Goal: Task Accomplishment & Management: Manage account settings

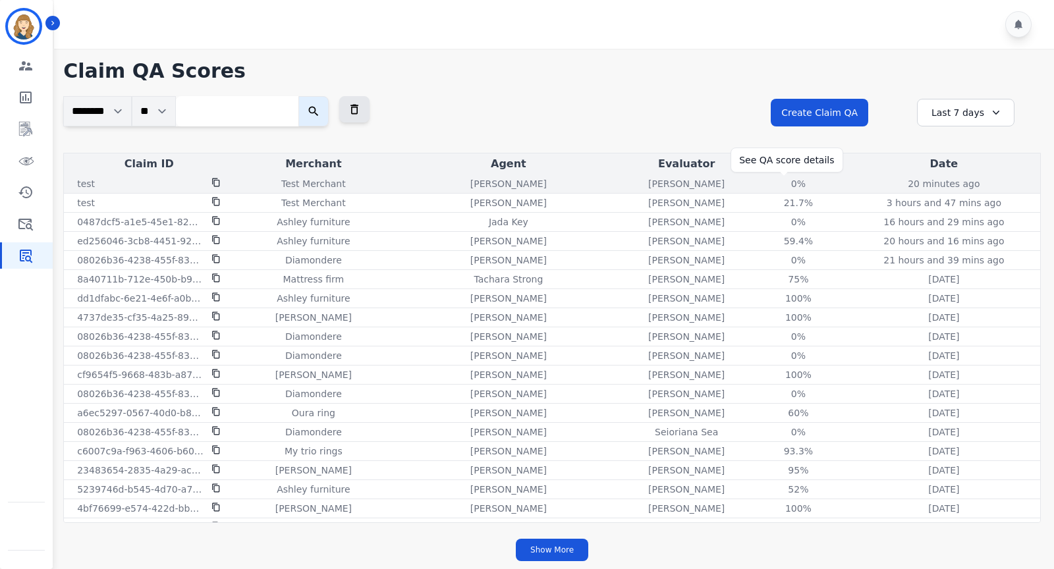
click at [787, 182] on div "0%" at bounding box center [798, 183] width 59 height 13
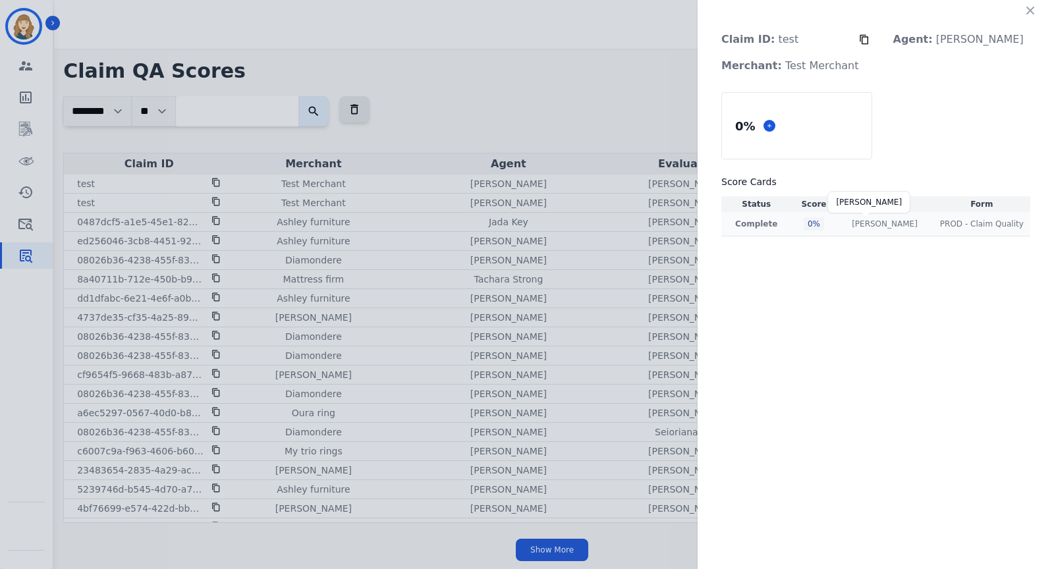
click at [884, 220] on p "Shannon Payne" at bounding box center [885, 224] width 66 height 11
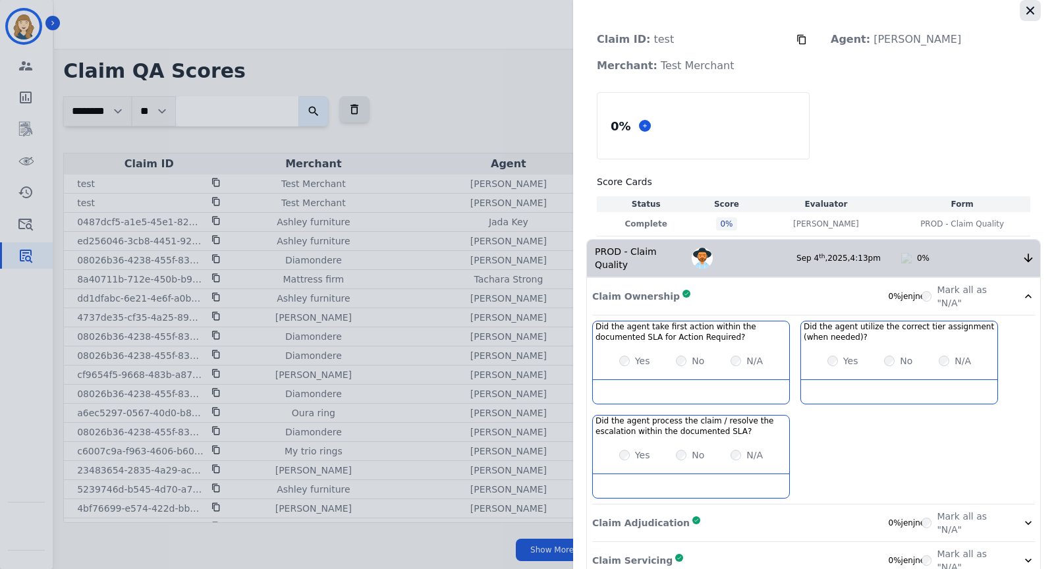
click at [1027, 9] on icon "button" at bounding box center [1030, 11] width 8 height 8
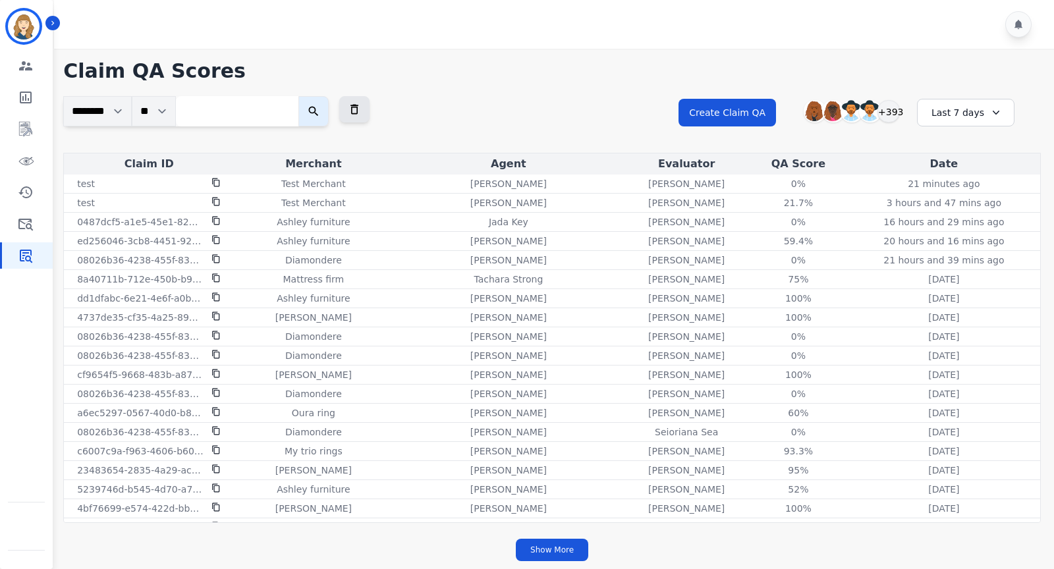
click at [281, 109] on input "search" at bounding box center [237, 111] width 123 height 30
paste input "**********"
type input "**********"
click at [328, 113] on icon "submit" at bounding box center [323, 112] width 10 height 10
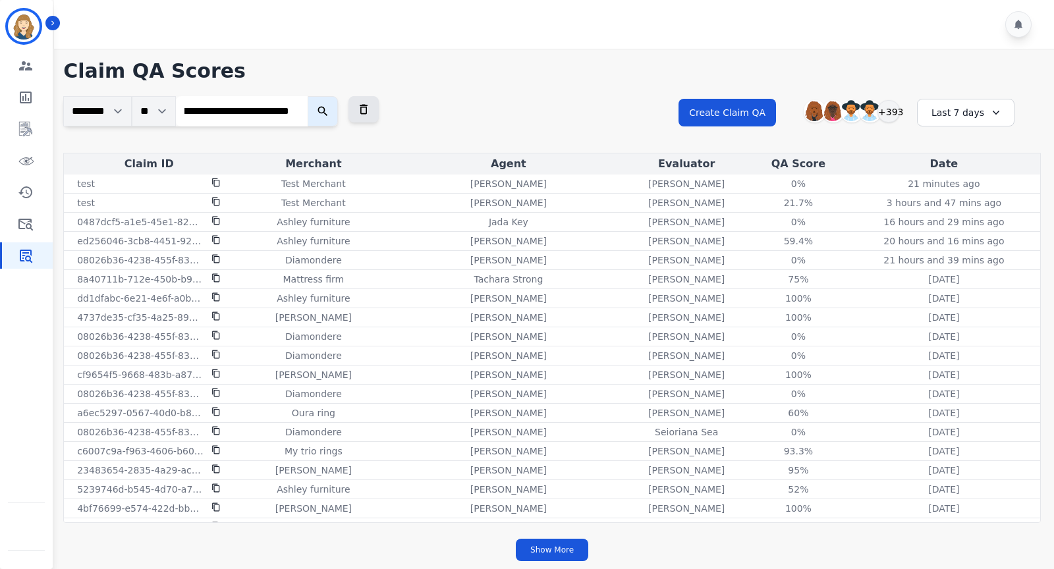
scroll to position [0, 0]
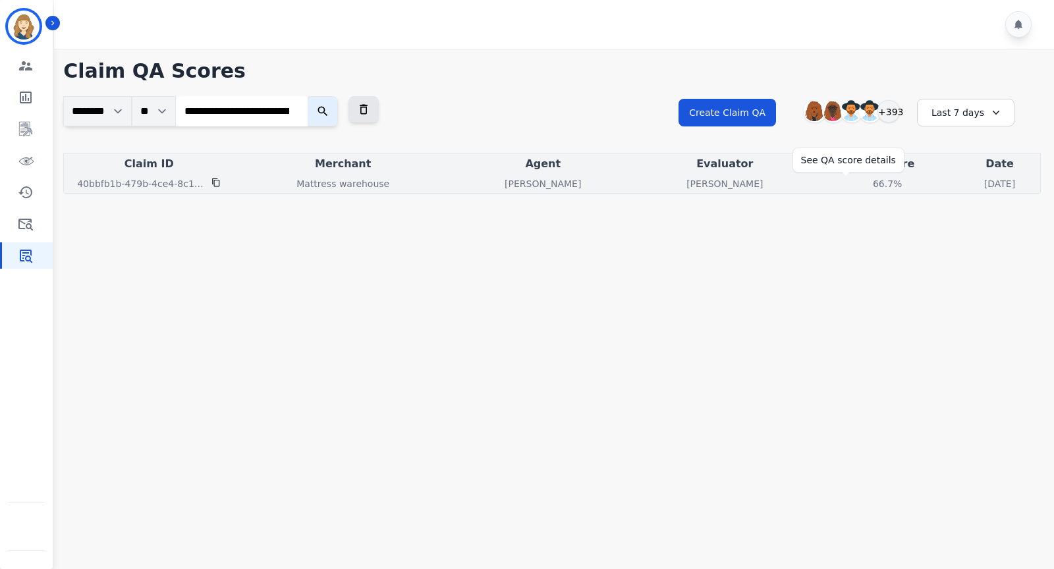
click at [858, 179] on div "66.7%" at bounding box center [887, 183] width 59 height 13
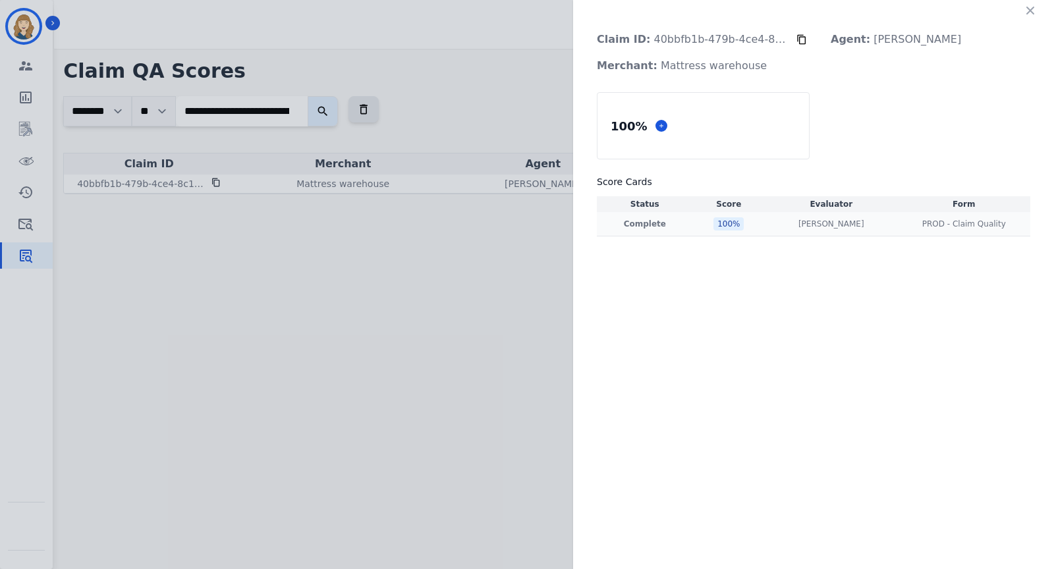
click at [735, 223] on div "100 %" at bounding box center [728, 223] width 30 height 13
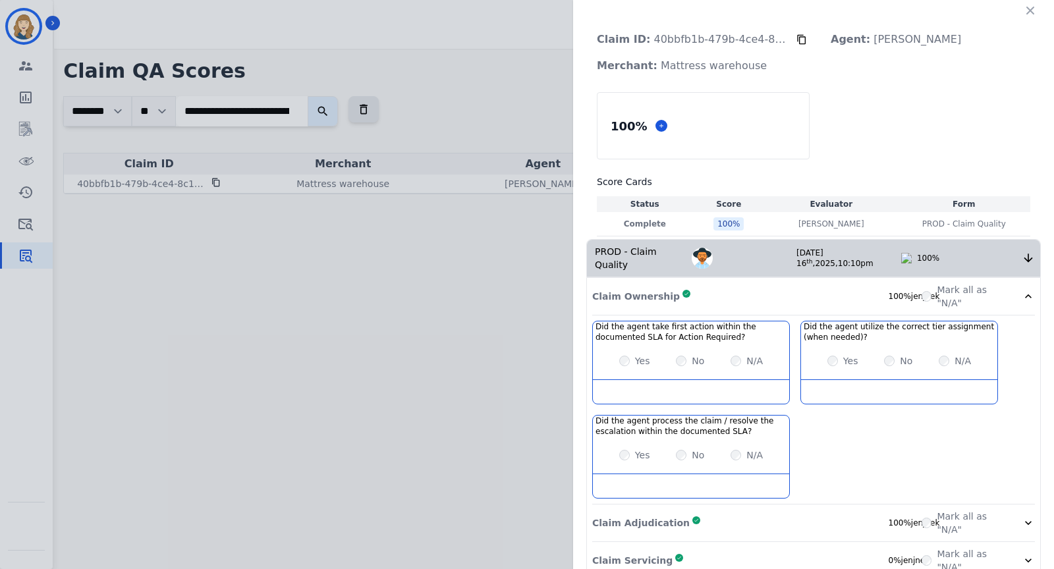
click at [542, 252] on div "Claim ID: 40bbfb1b-479b-4ce4-8c1b-4c7937d26982 Agent: Annalyah Ingram Merchant:…" at bounding box center [527, 284] width 1054 height 569
click at [1030, 7] on icon "button" at bounding box center [1030, 10] width 13 height 13
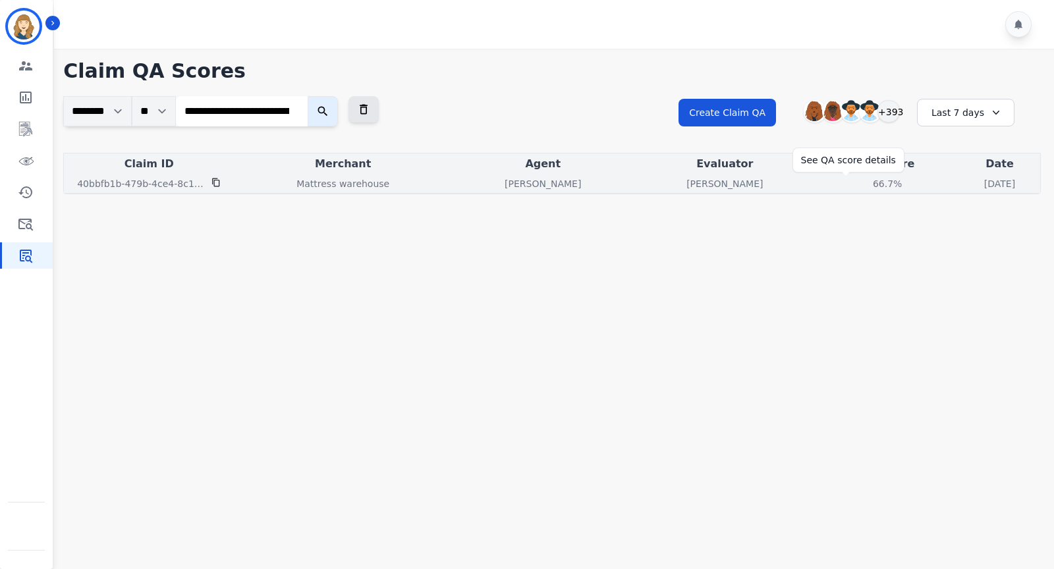
click at [858, 185] on div "66.7%" at bounding box center [887, 183] width 59 height 13
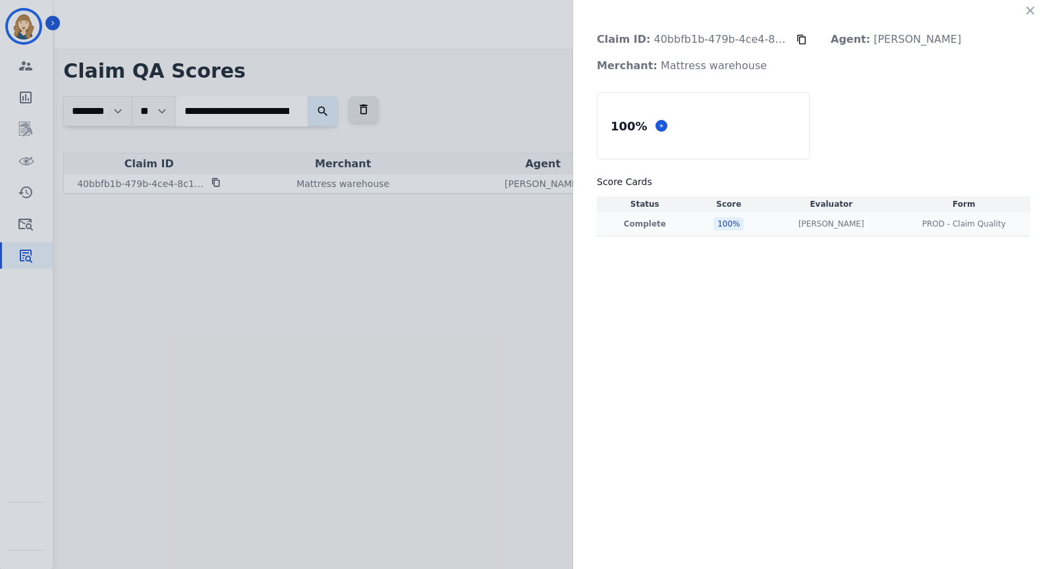
click at [735, 227] on div "100 %" at bounding box center [728, 223] width 30 height 13
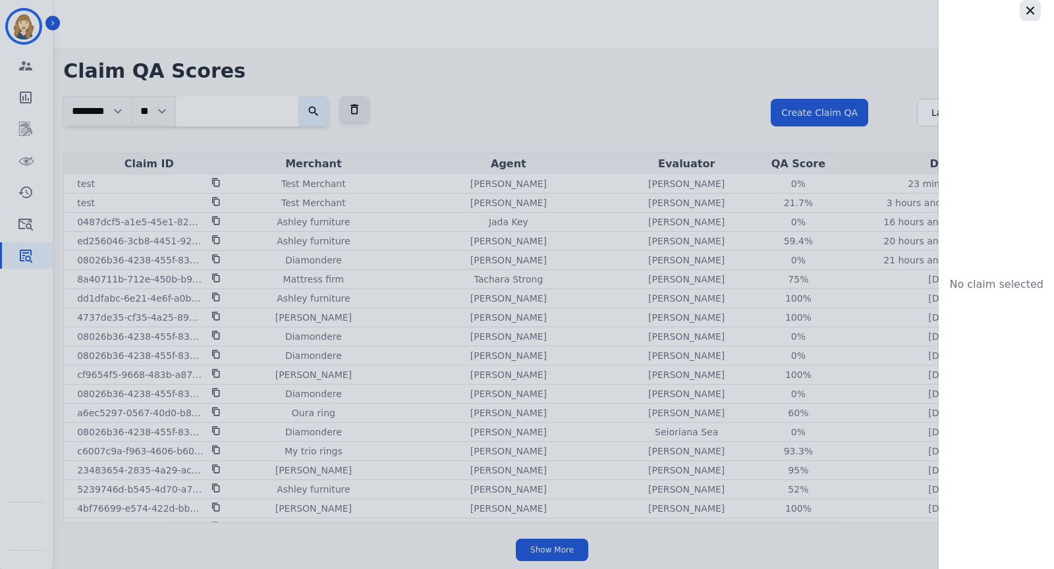
click at [1031, 7] on icon "button" at bounding box center [1030, 10] width 13 height 13
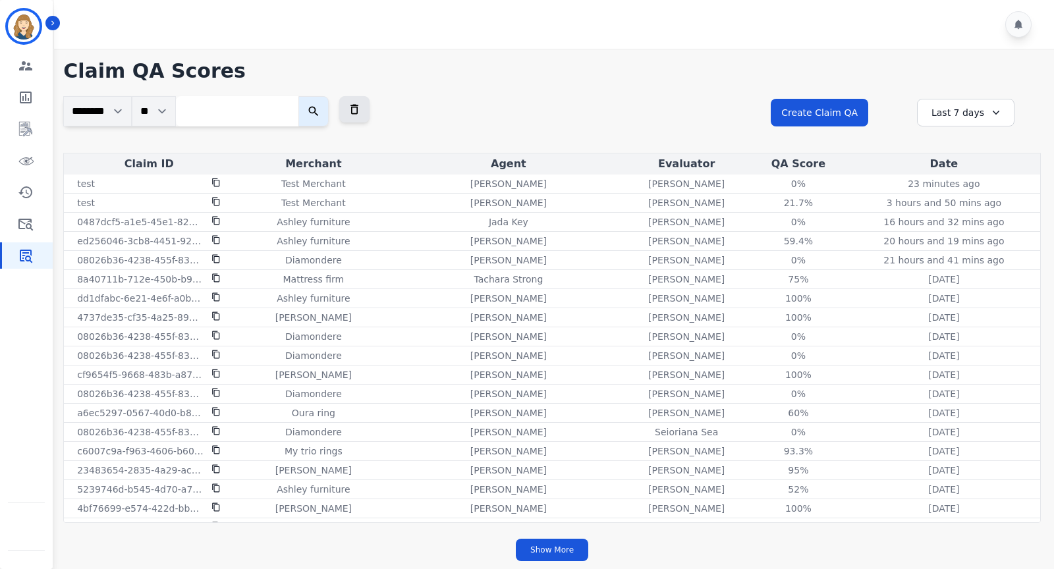
click at [220, 101] on input "search" at bounding box center [237, 111] width 123 height 30
paste input "**********"
type input "**********"
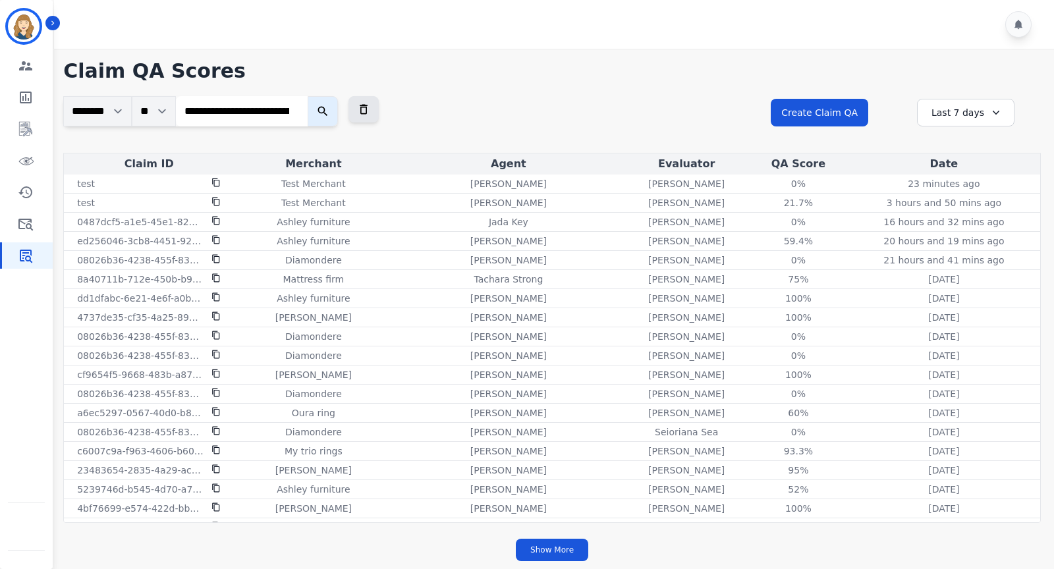
click at [323, 113] on icon "submit" at bounding box center [322, 111] width 13 height 13
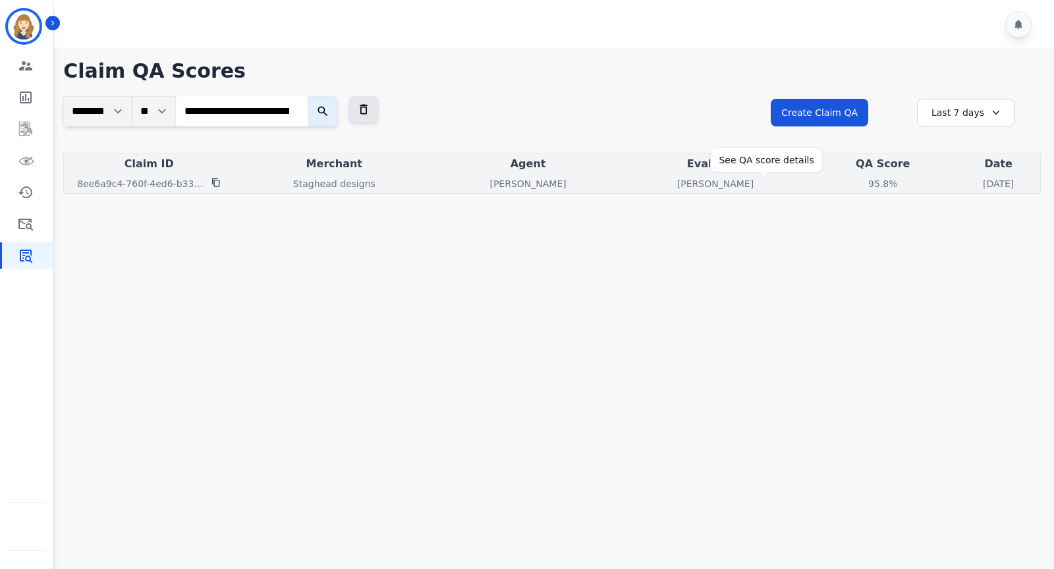
click at [853, 177] on div "95.8%" at bounding box center [882, 183] width 59 height 13
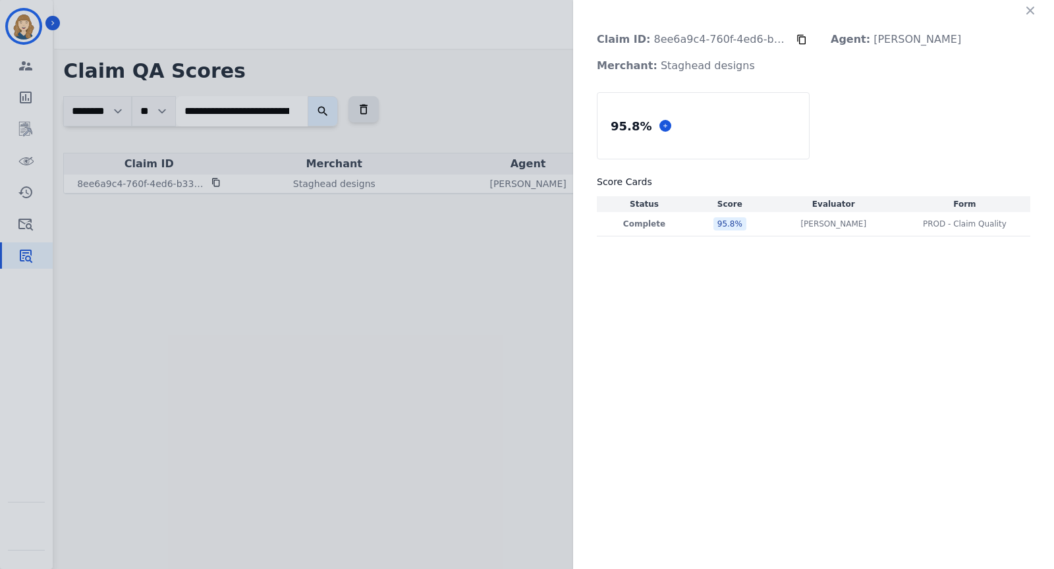
click at [1042, 3] on div "Claim ID: 8ee6a9c4-760f-4ed6-b334-2bf643df77c3 Agent: Edith Evans Merchant: Sta…" at bounding box center [813, 125] width 481 height 250
click at [1028, 18] on button "button" at bounding box center [1030, 10] width 21 height 21
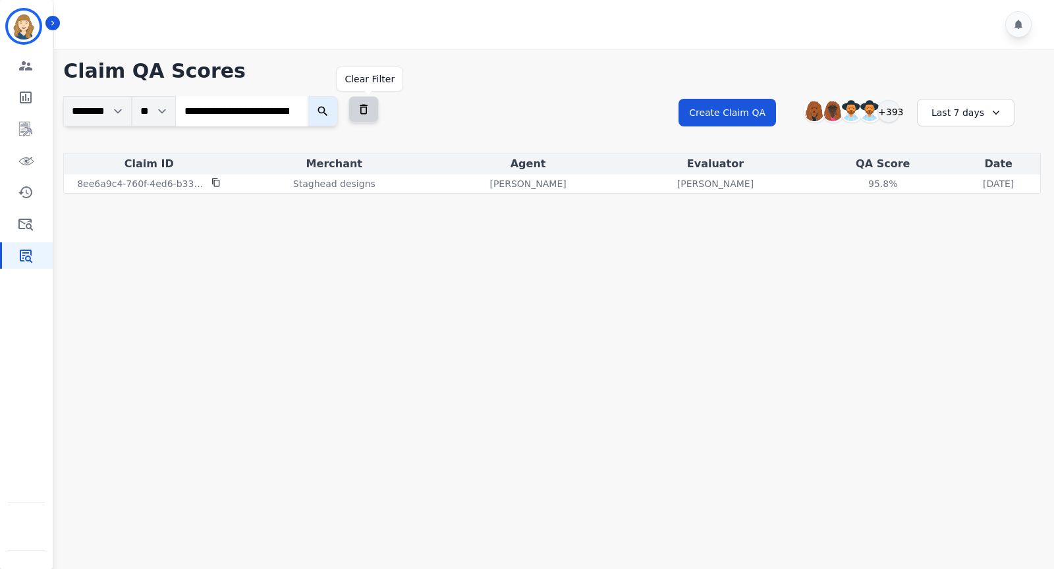
click at [361, 105] on icon at bounding box center [363, 109] width 13 height 13
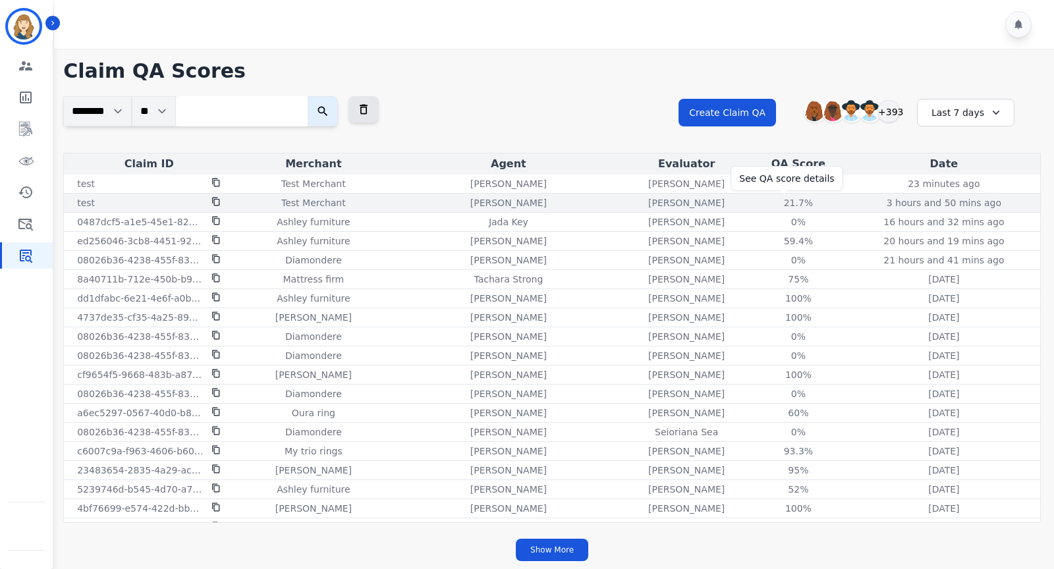
click at [784, 200] on div "21.7%" at bounding box center [798, 202] width 59 height 13
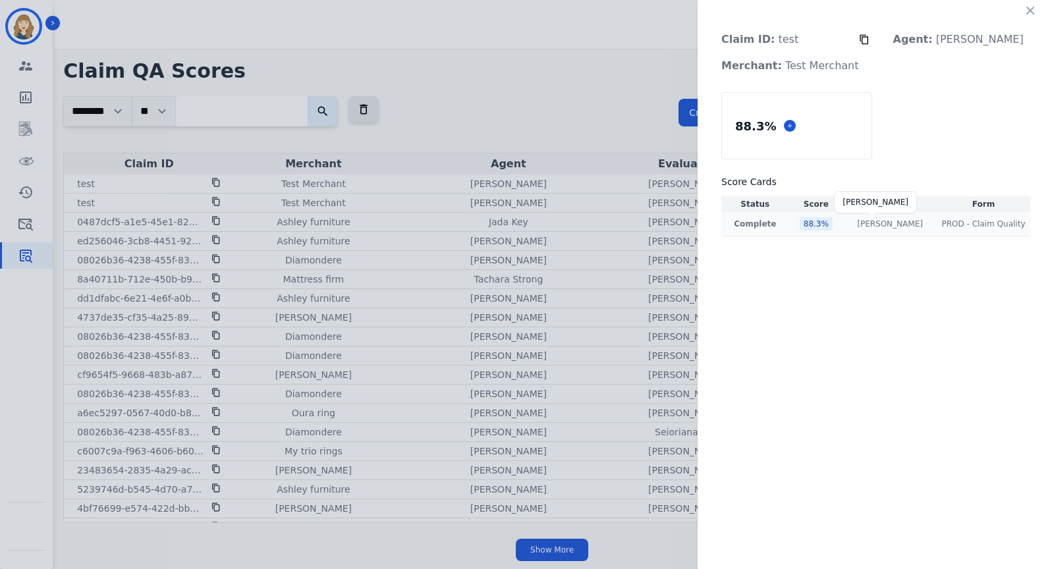
click at [889, 220] on p "Shannon Payne" at bounding box center [890, 224] width 66 height 11
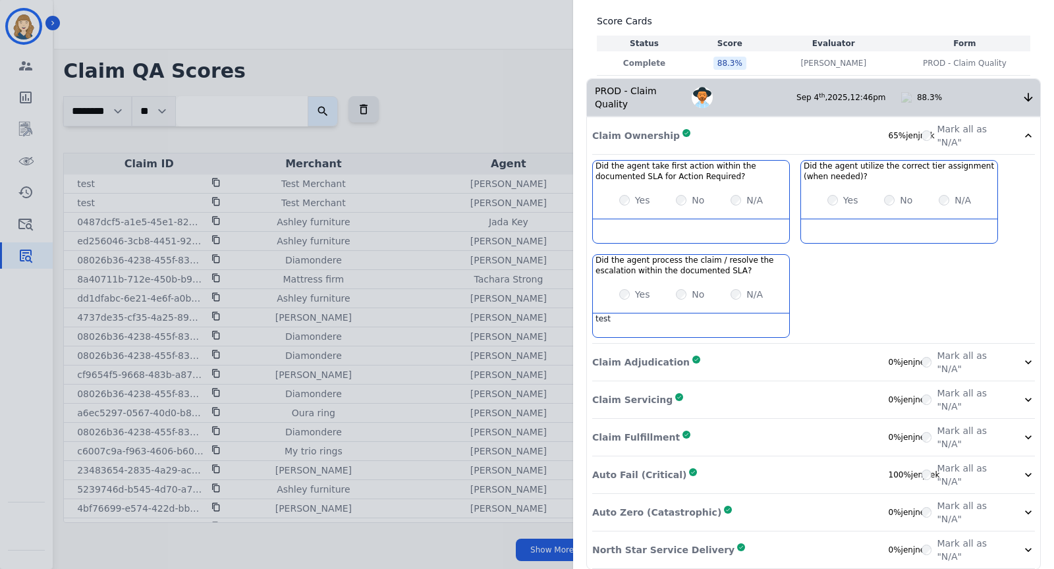
scroll to position [169, 0]
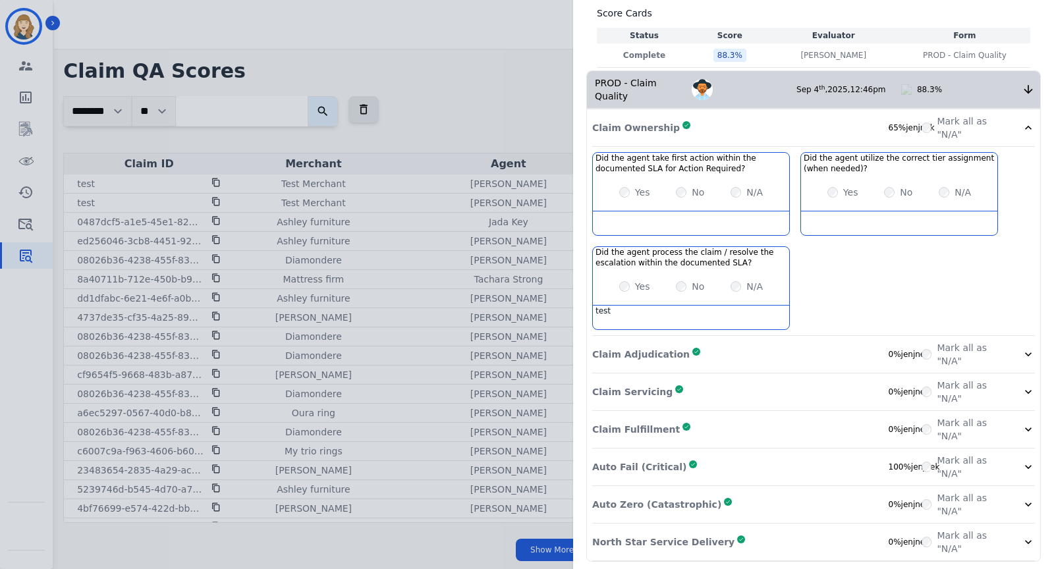
click at [808, 464] on div "Auto Fail (Critical) Complete 100% jenjnek" at bounding box center [756, 467] width 329 height 26
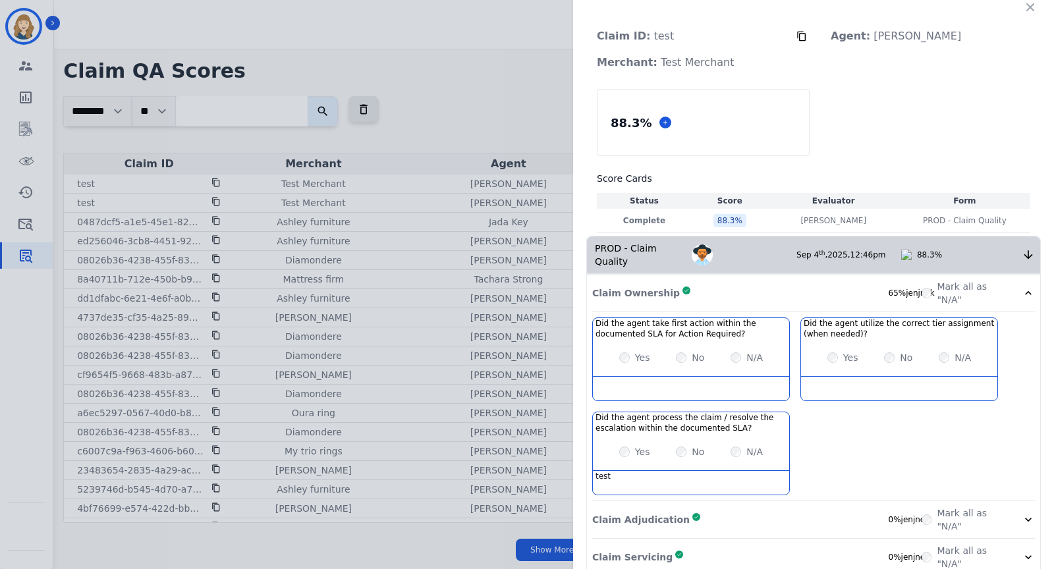
scroll to position [0, 0]
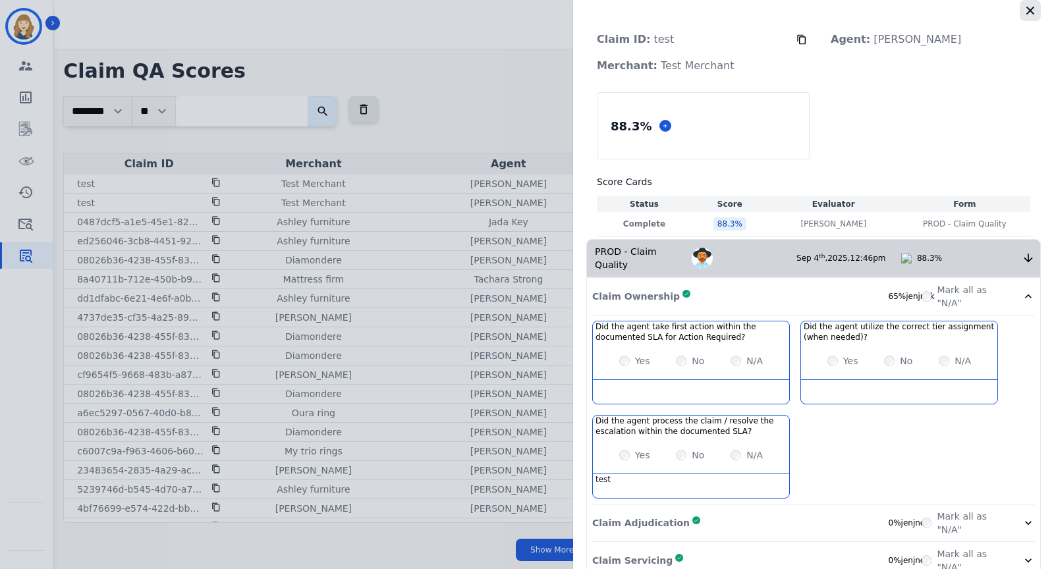
click at [1025, 14] on icon "button" at bounding box center [1030, 10] width 13 height 13
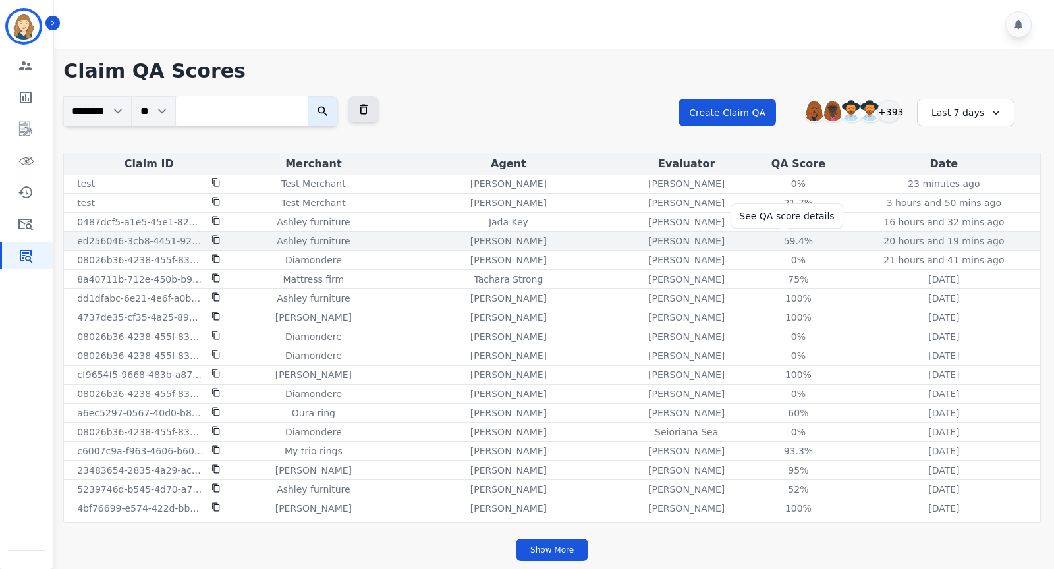
click at [783, 242] on div "59.4%" at bounding box center [798, 241] width 59 height 13
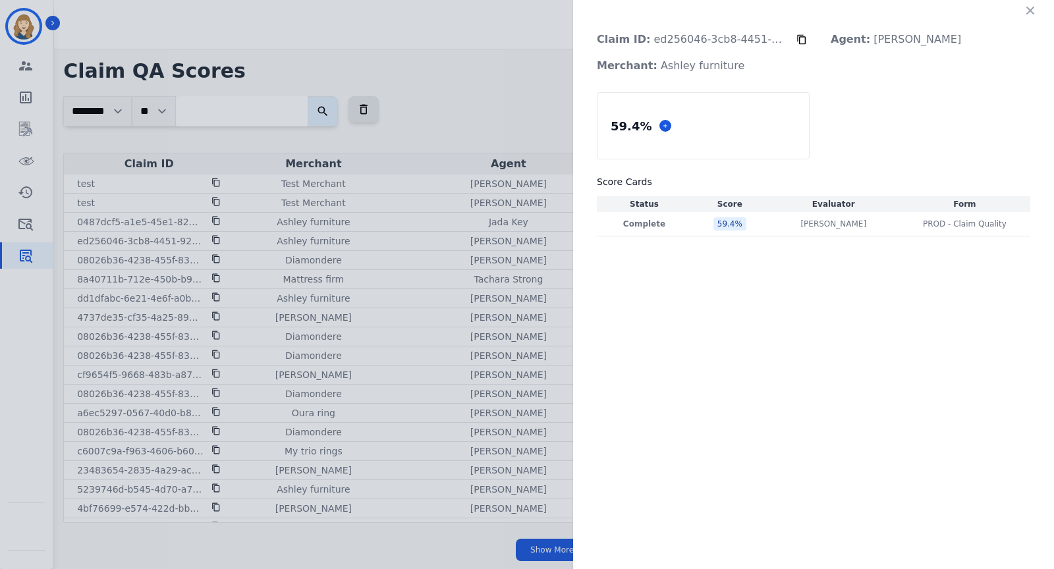
click at [1028, 12] on icon "button" at bounding box center [1030, 10] width 13 height 13
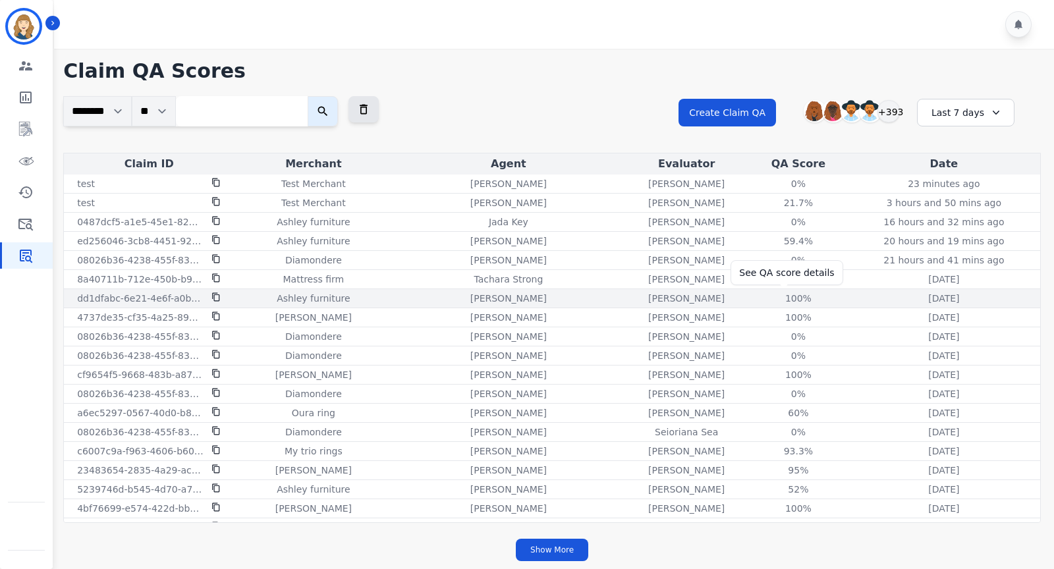
click at [775, 292] on div "100%" at bounding box center [798, 298] width 59 height 13
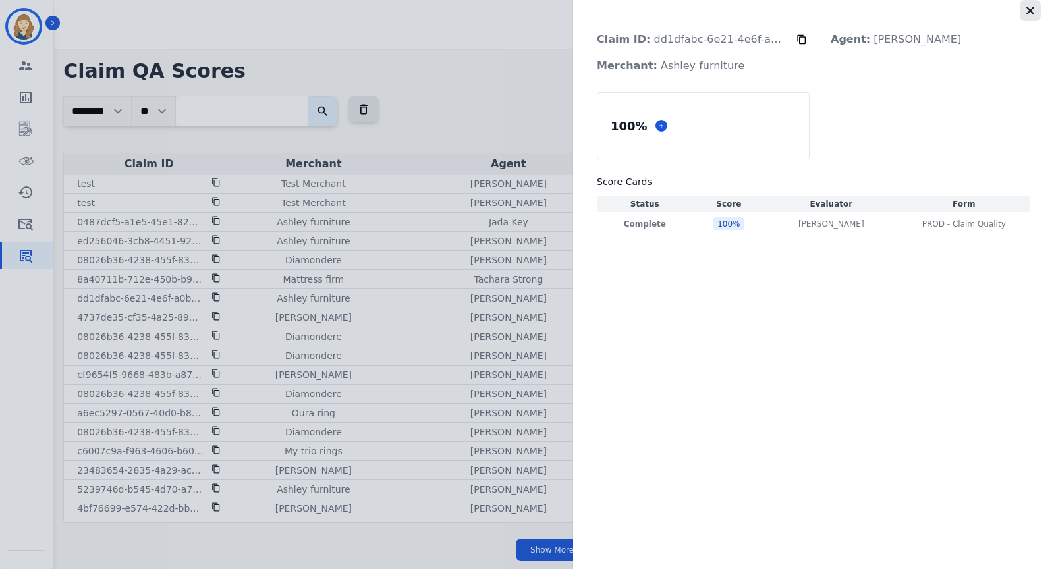
click at [1029, 7] on icon "button" at bounding box center [1030, 10] width 13 height 13
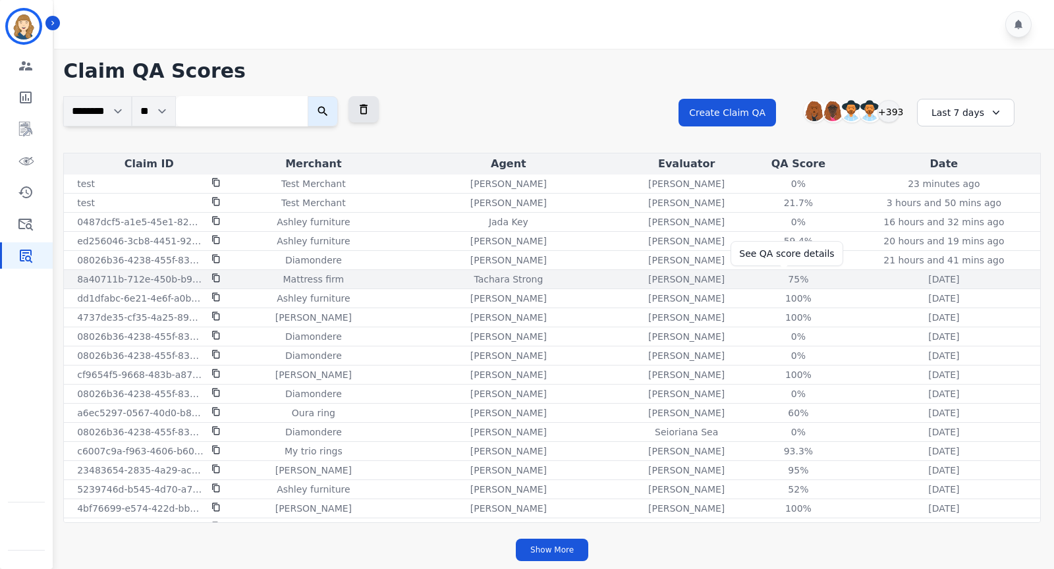
click at [778, 273] on div "75%" at bounding box center [798, 279] width 59 height 13
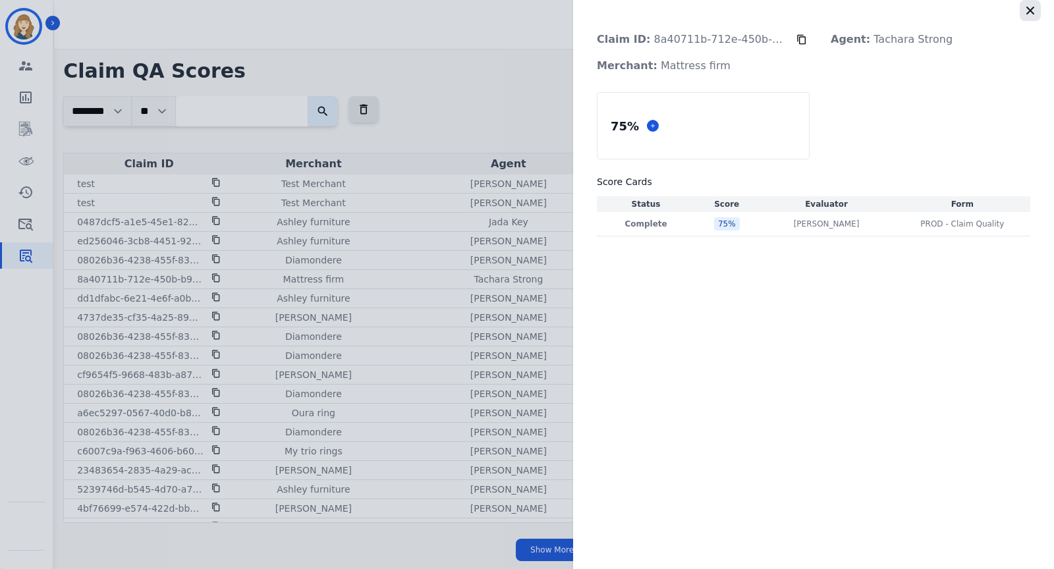
click at [1036, 9] on icon "button" at bounding box center [1030, 10] width 13 height 13
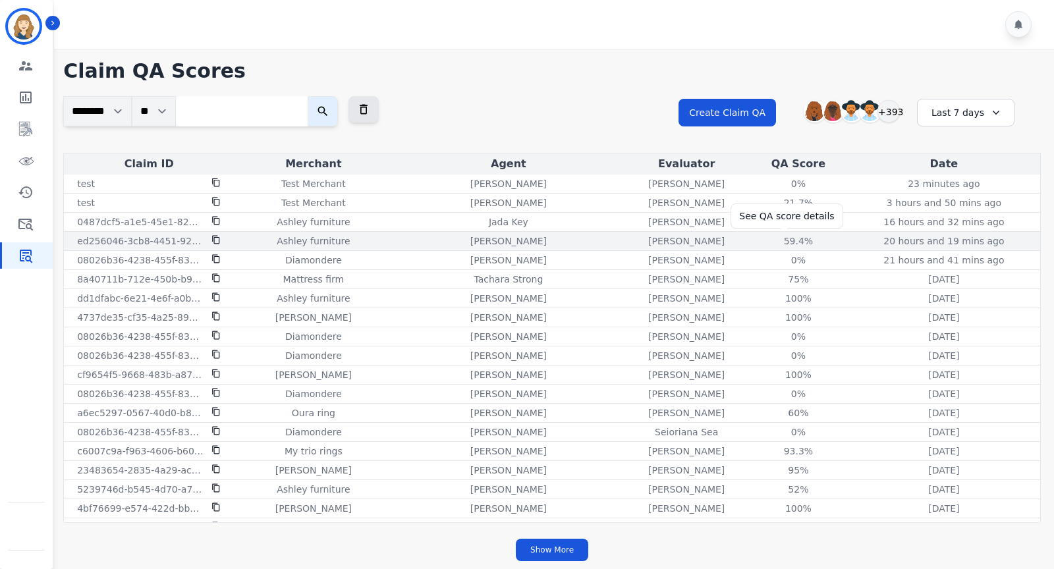
click at [788, 242] on div "59.4%" at bounding box center [798, 241] width 59 height 13
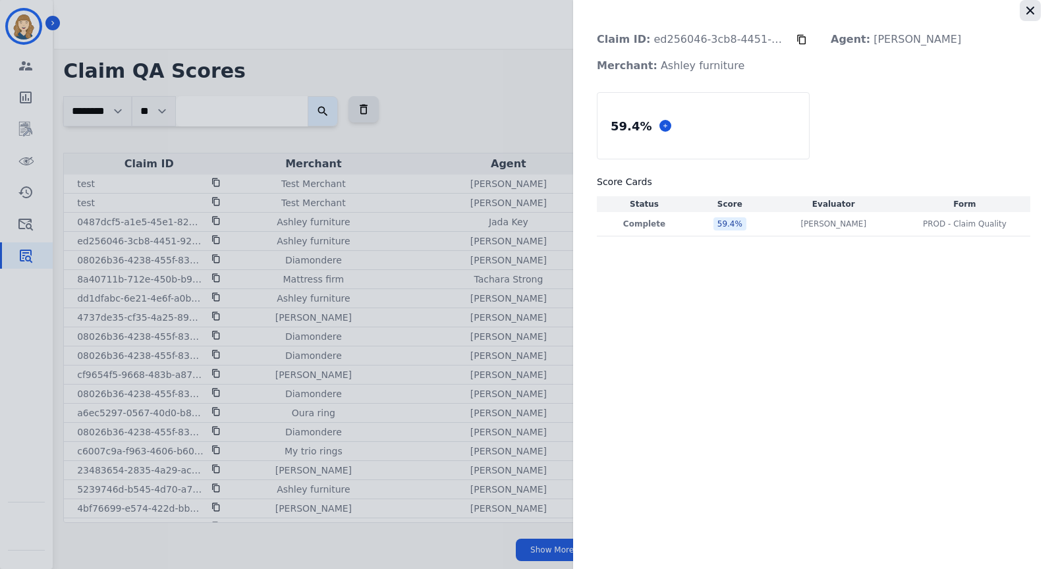
click at [1026, 9] on icon "button" at bounding box center [1030, 10] width 13 height 13
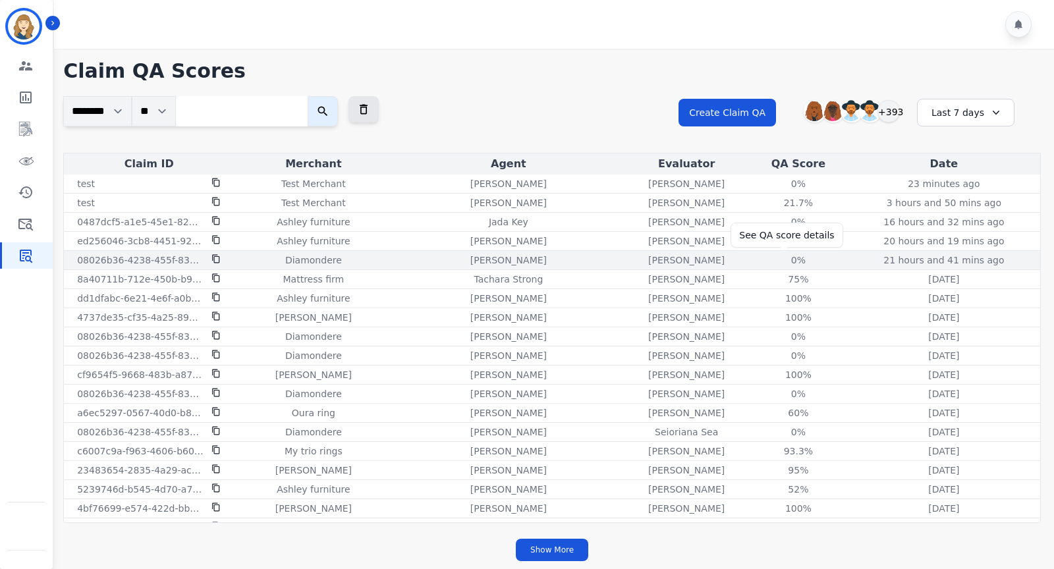
click at [787, 255] on div "0%" at bounding box center [798, 260] width 59 height 13
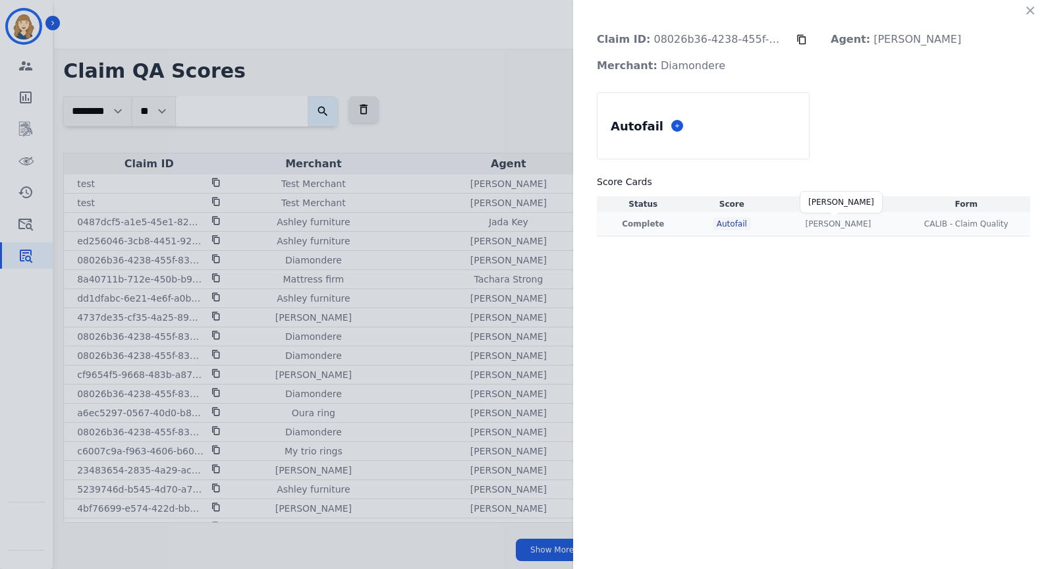
click at [845, 223] on p "Sherry Hesek" at bounding box center [838, 224] width 66 height 11
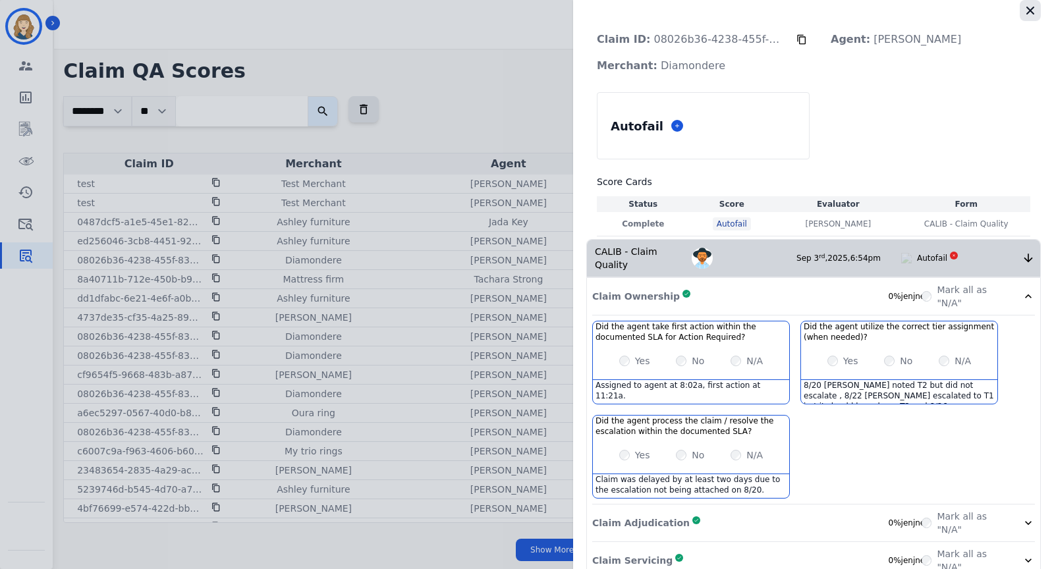
click at [1028, 13] on icon "button" at bounding box center [1030, 11] width 8 height 8
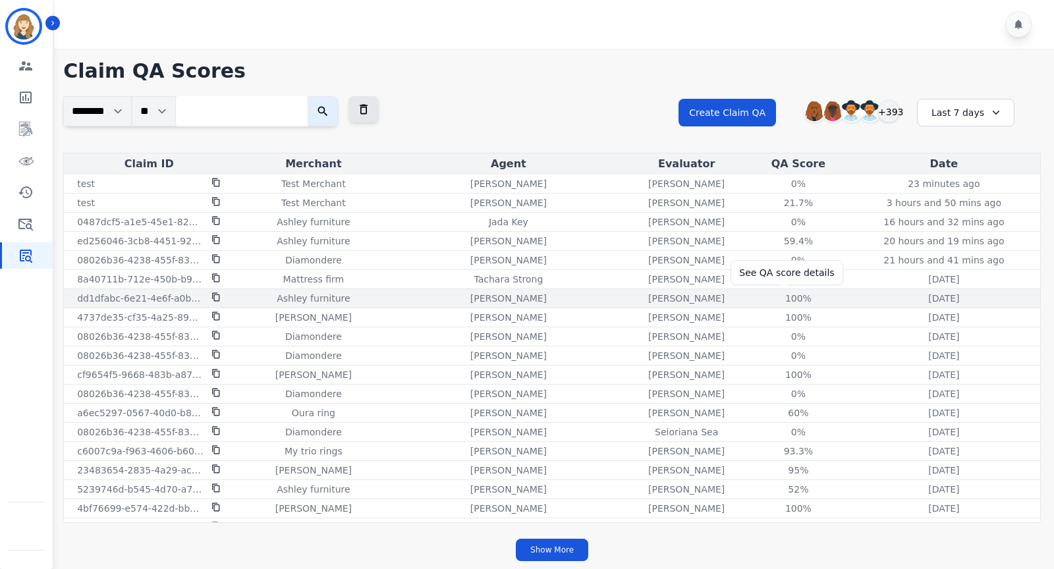
click at [780, 296] on div "100%" at bounding box center [798, 298] width 59 height 13
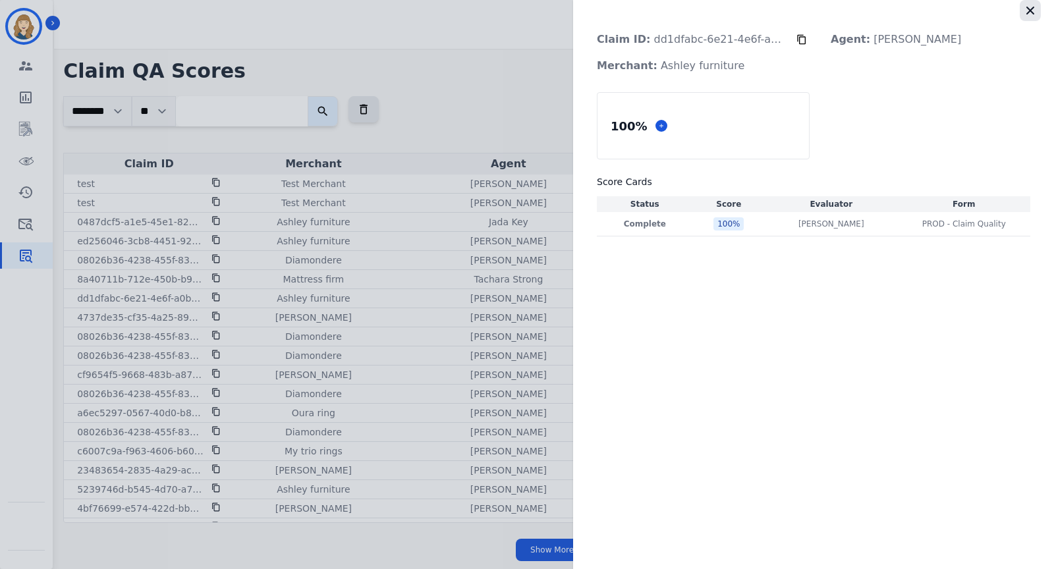
click at [1026, 12] on icon "button" at bounding box center [1030, 10] width 13 height 13
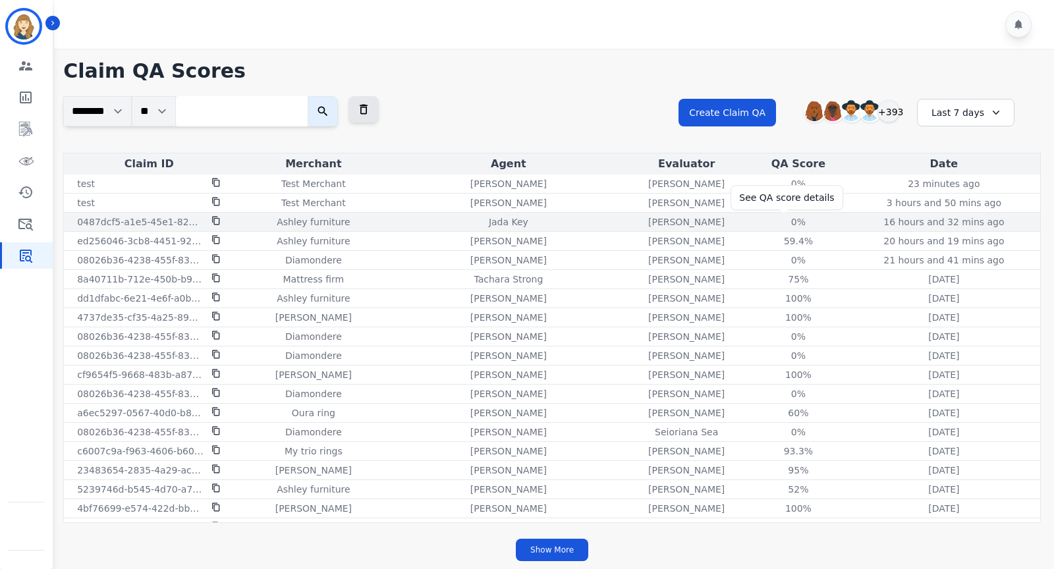
click at [787, 223] on div "0%" at bounding box center [798, 221] width 59 height 13
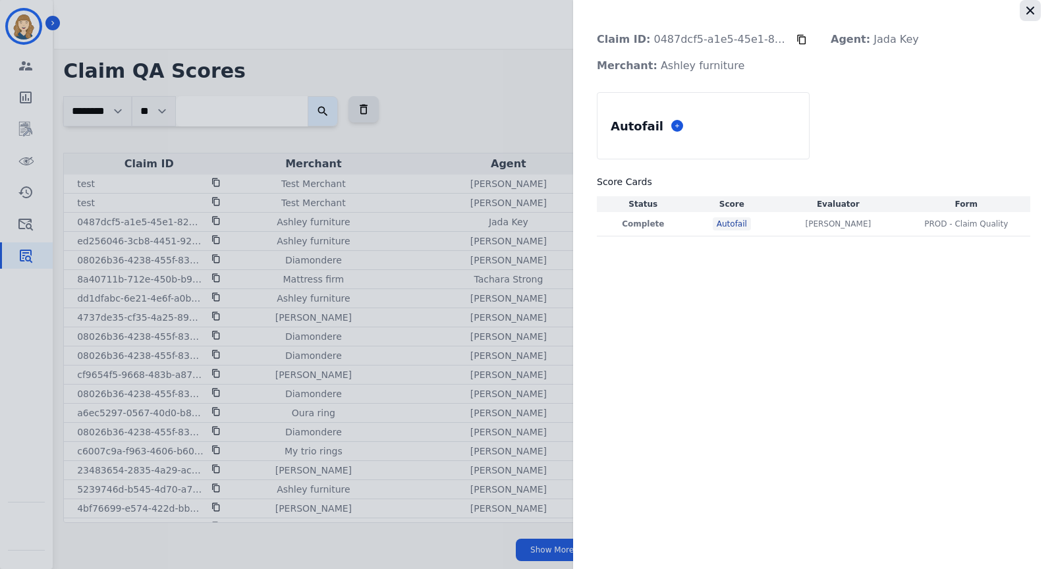
click at [1029, 11] on icon "button" at bounding box center [1030, 11] width 8 height 8
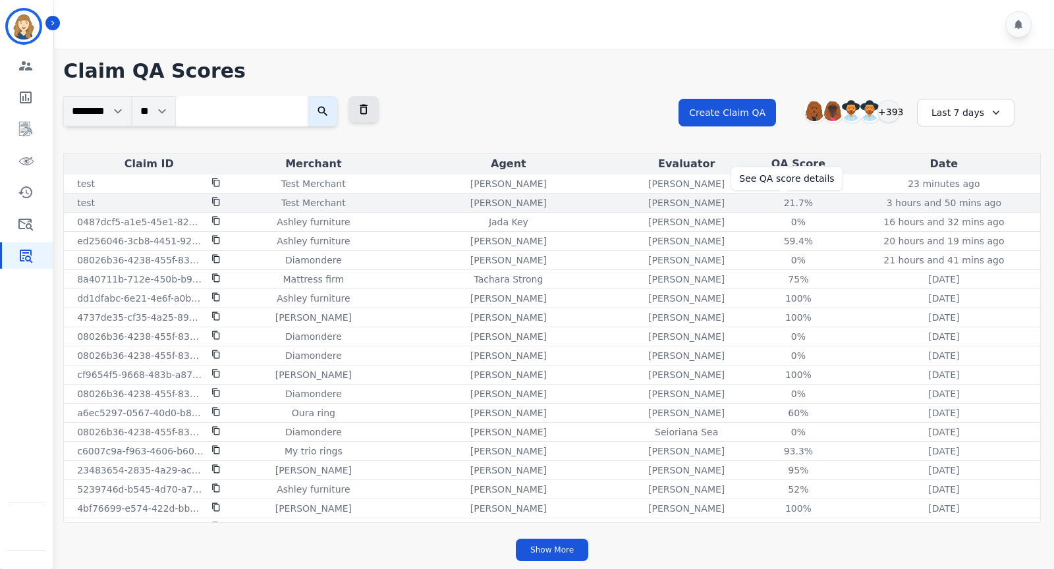
click at [781, 205] on div "21.7%" at bounding box center [798, 202] width 59 height 13
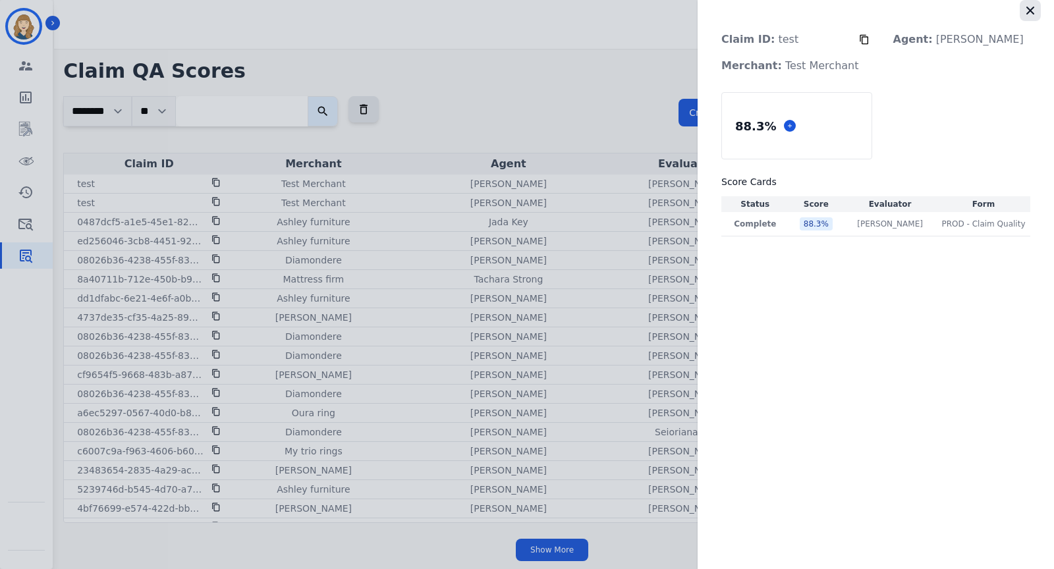
click at [1034, 16] on icon "button" at bounding box center [1030, 10] width 13 height 13
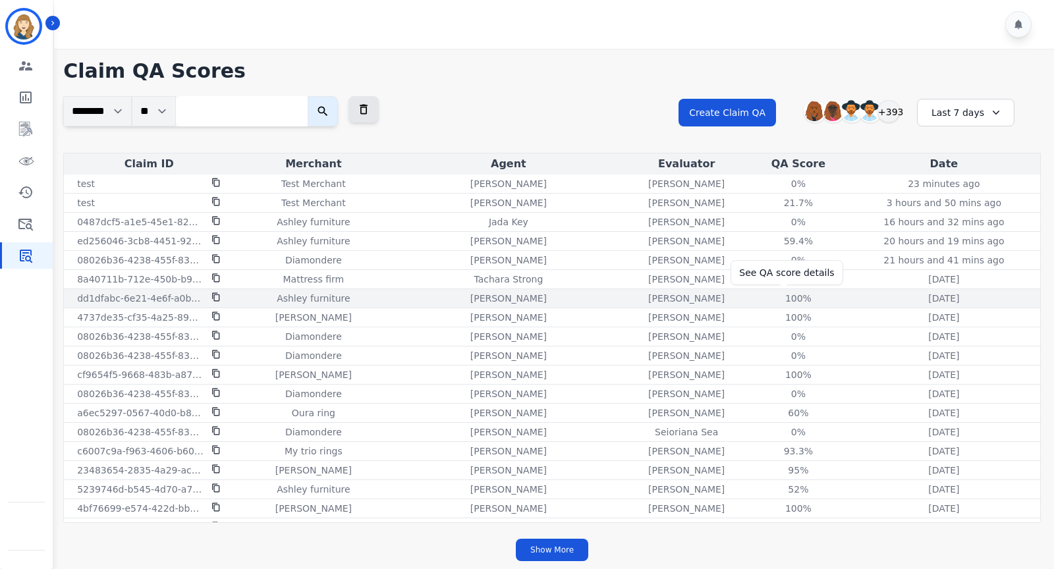
click at [784, 293] on div "100%" at bounding box center [798, 298] width 59 height 13
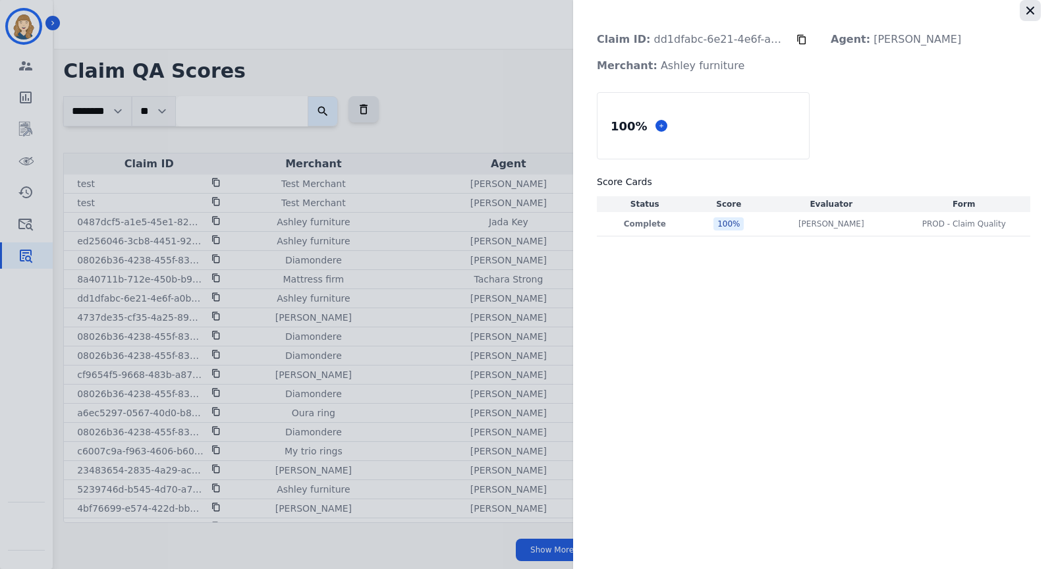
click at [1030, 4] on icon "button" at bounding box center [1030, 10] width 13 height 13
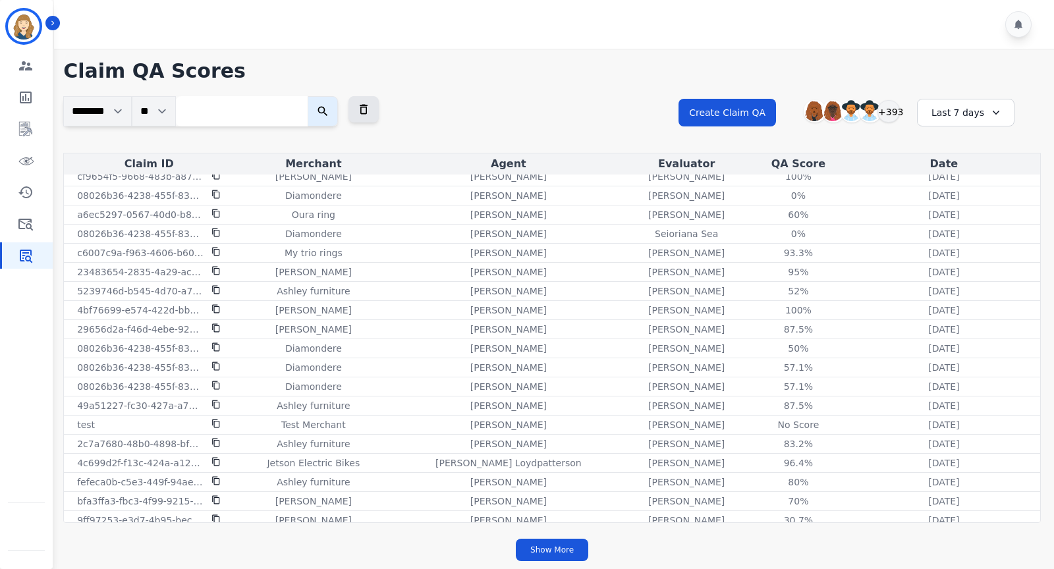
scroll to position [273, 0]
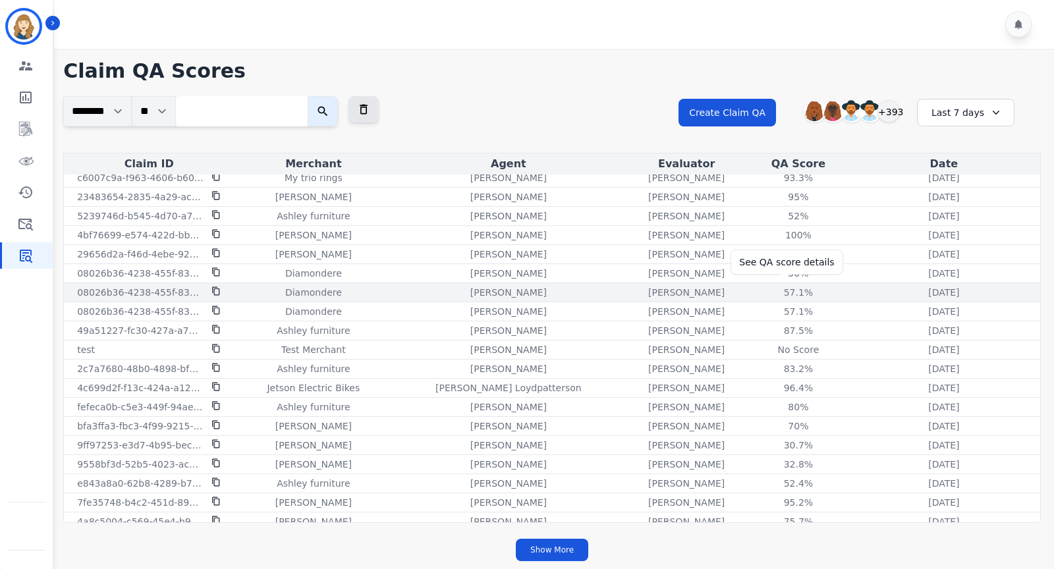
click at [785, 286] on div "57.1%" at bounding box center [798, 292] width 59 height 13
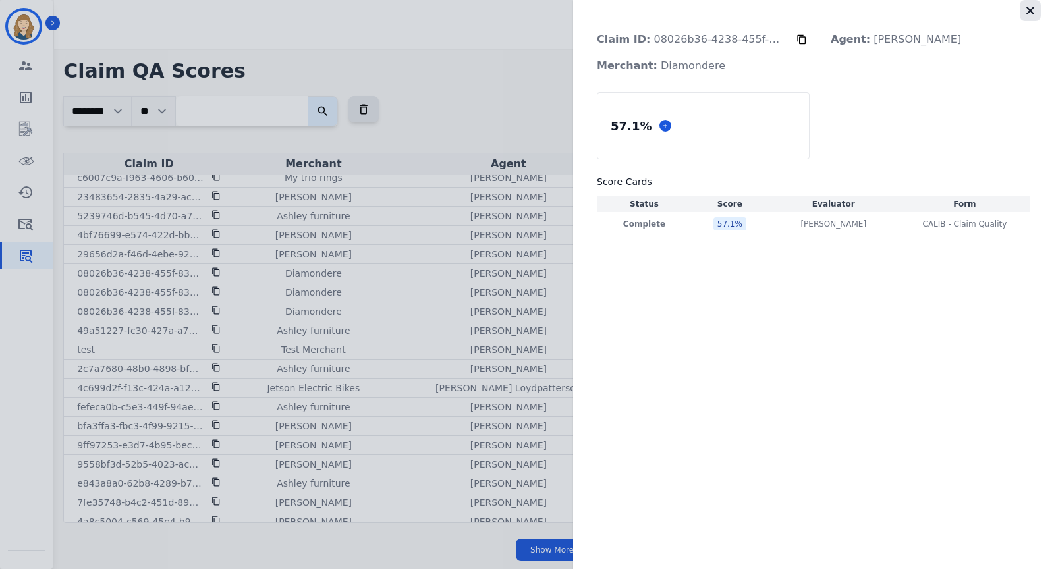
click at [1026, 8] on icon "button" at bounding box center [1030, 10] width 13 height 13
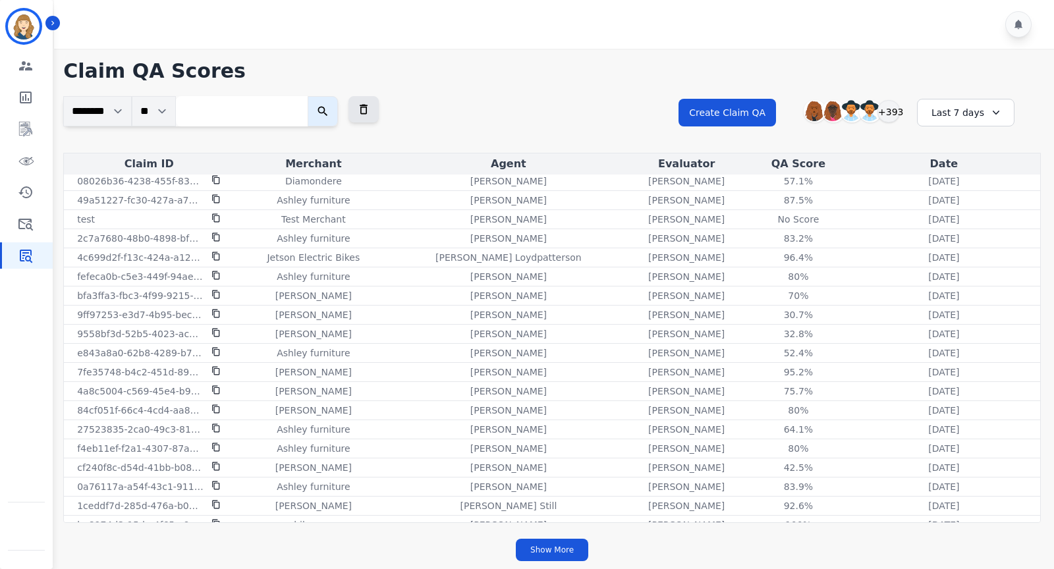
scroll to position [473, 0]
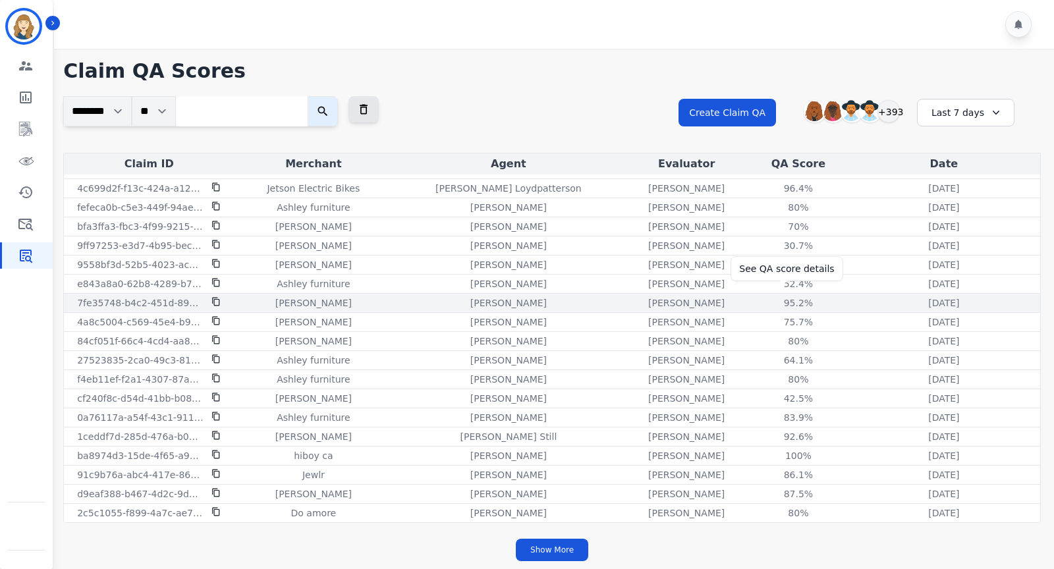
click at [773, 298] on div "95.2%" at bounding box center [798, 302] width 59 height 13
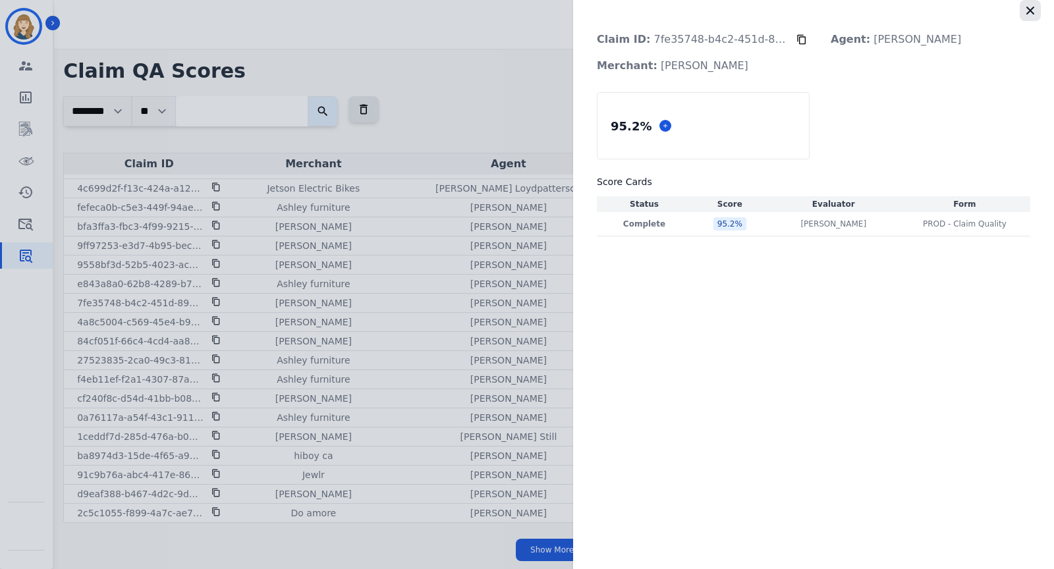
click at [1031, 12] on icon "button" at bounding box center [1030, 11] width 8 height 8
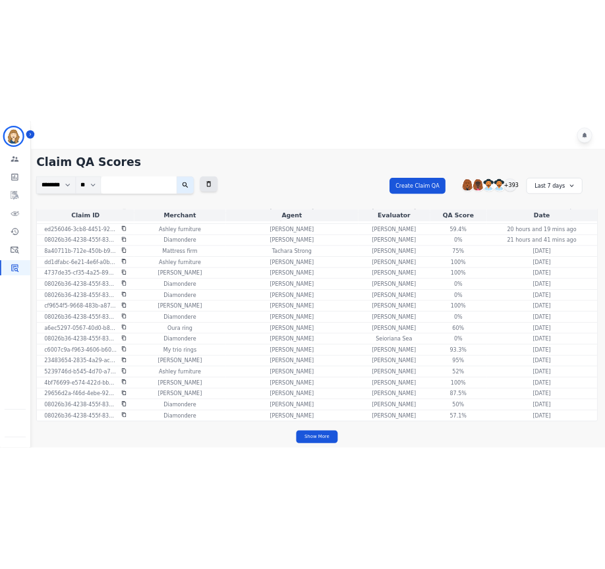
scroll to position [0, 0]
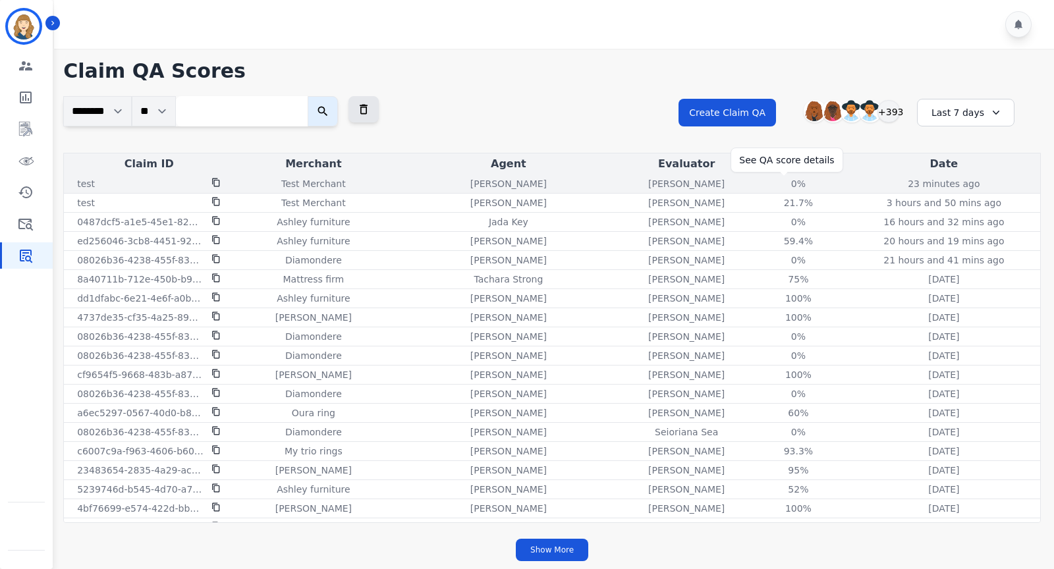
click at [787, 181] on div "0%" at bounding box center [798, 183] width 59 height 13
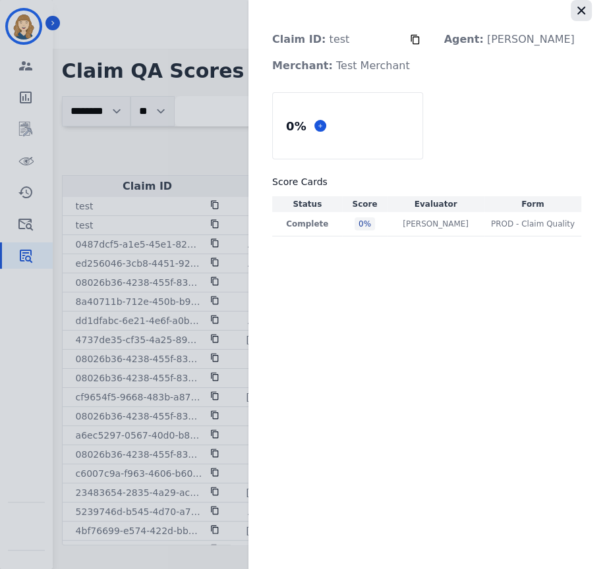
click at [583, 7] on icon "button" at bounding box center [581, 11] width 8 height 8
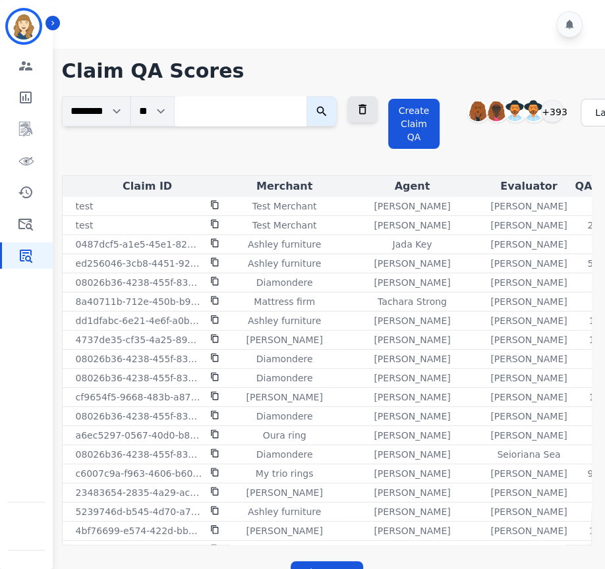
click at [221, 111] on input "search" at bounding box center [241, 111] width 132 height 30
paste input "**********"
type input "**********"
click at [328, 115] on icon "submit" at bounding box center [321, 111] width 13 height 13
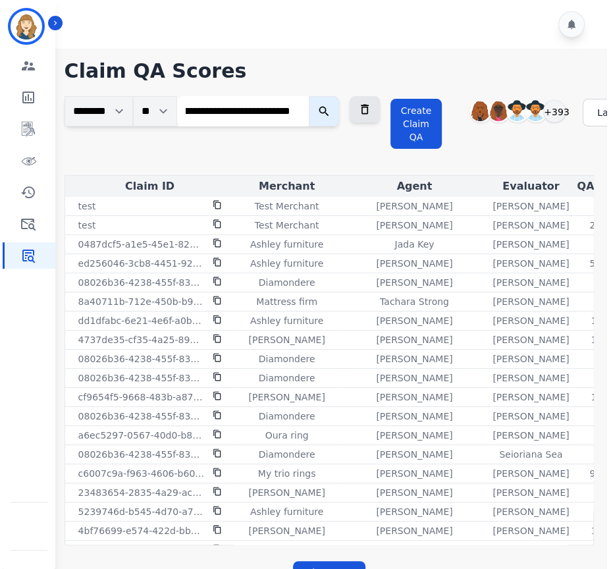
scroll to position [0, 0]
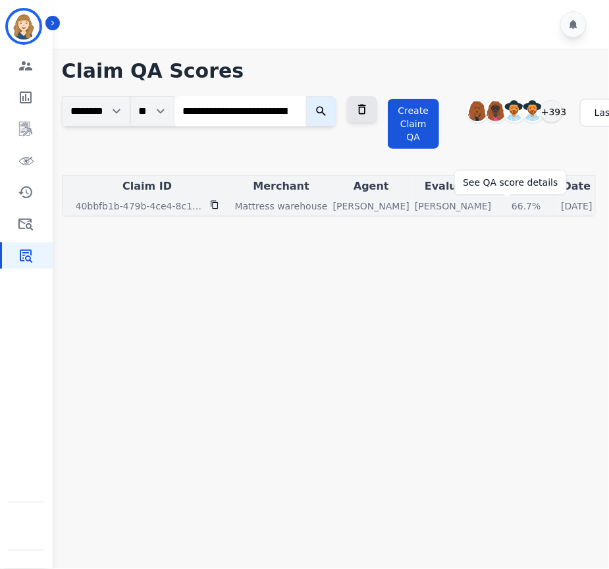
click at [509, 211] on div "66.7%" at bounding box center [526, 206] width 59 height 13
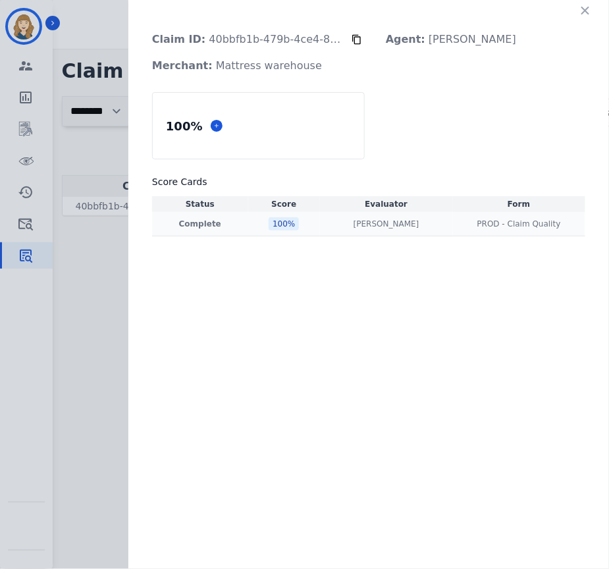
click at [294, 219] on div "100 %" at bounding box center [284, 223] width 30 height 13
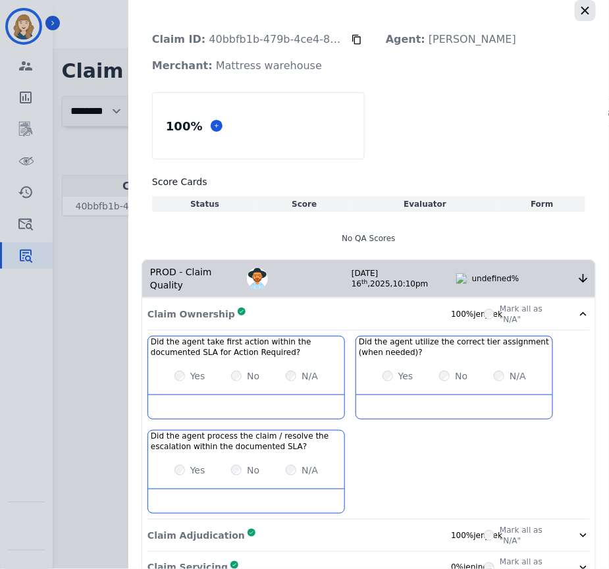
click at [582, 9] on icon "button" at bounding box center [586, 11] width 8 height 8
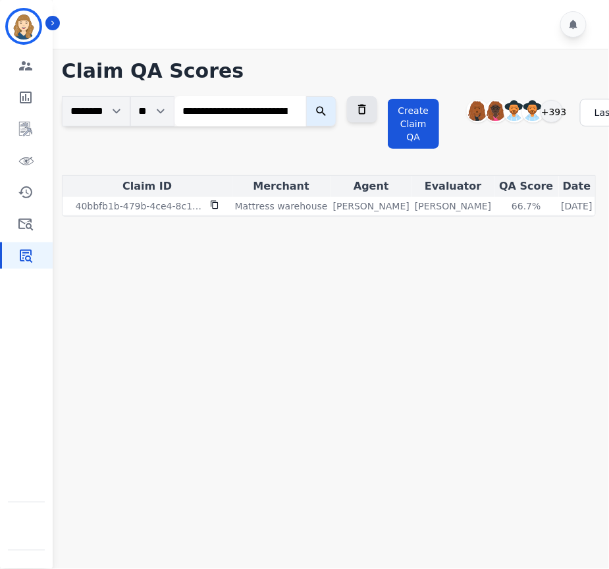
click at [296, 110] on input "**********" at bounding box center [241, 111] width 132 height 30
paste input "**********"
type input "**********"
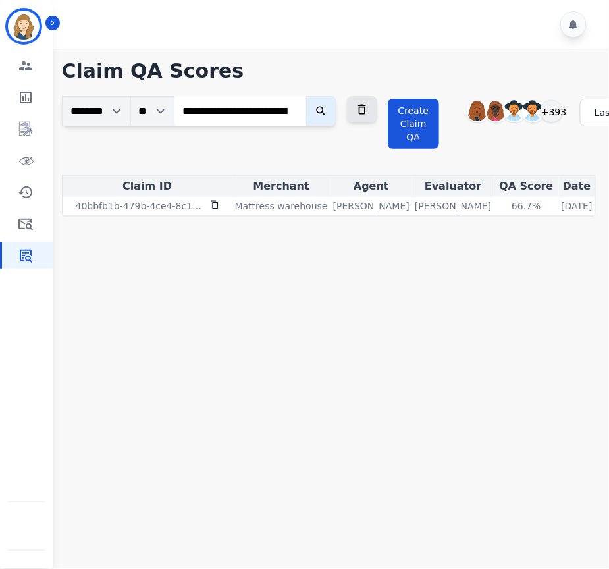
click at [335, 107] on button "submit" at bounding box center [321, 111] width 30 height 30
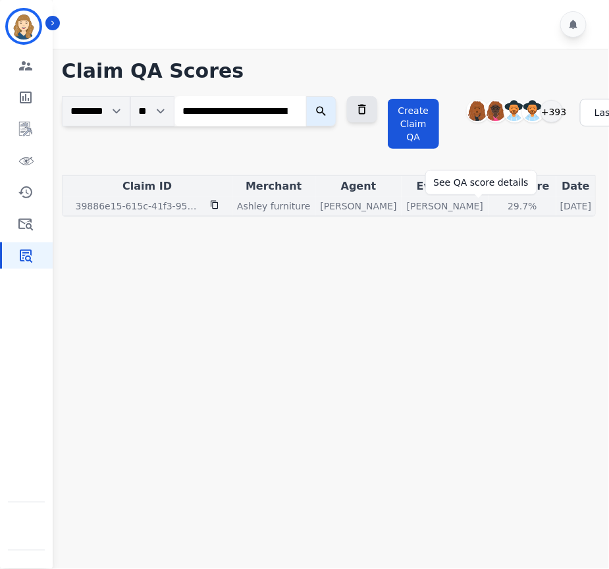
click at [493, 208] on div "29.7%" at bounding box center [522, 206] width 59 height 13
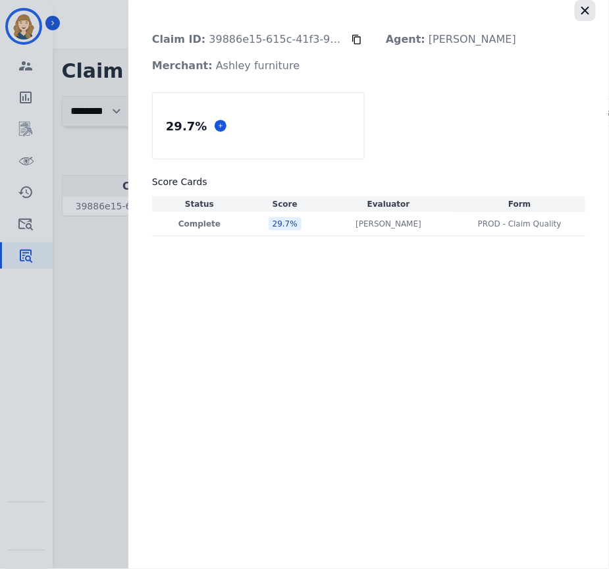
click at [587, 7] on icon "button" at bounding box center [585, 10] width 13 height 13
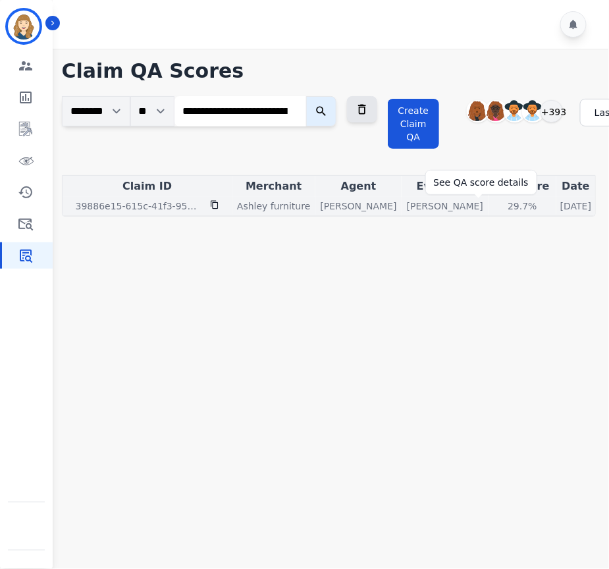
click at [493, 200] on div "29.7%" at bounding box center [522, 206] width 59 height 13
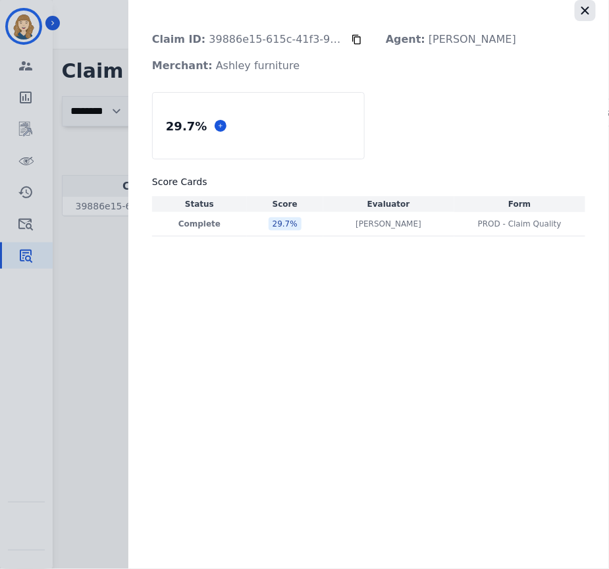
click at [590, 2] on button "button" at bounding box center [585, 10] width 21 height 21
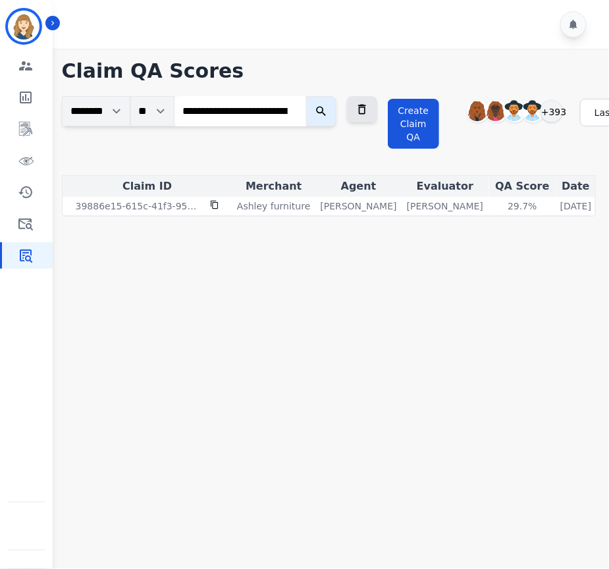
click at [298, 113] on input "**********" at bounding box center [241, 111] width 132 height 30
paste input "**********"
type input "**********"
click at [328, 111] on icon "submit" at bounding box center [321, 111] width 13 height 13
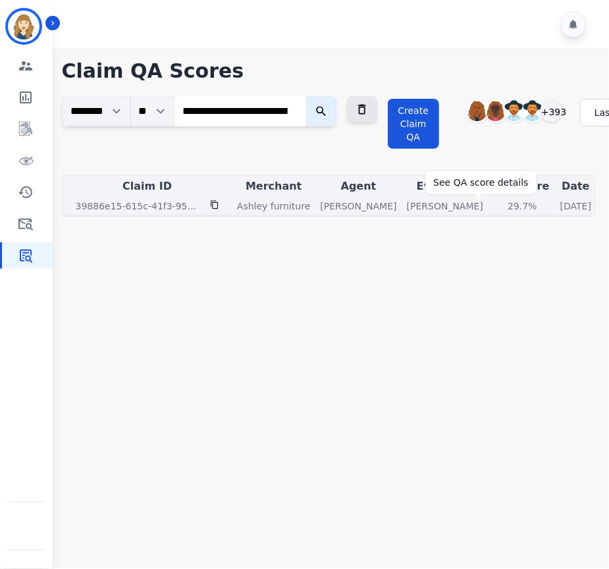
click at [493, 208] on div "29.7%" at bounding box center [522, 206] width 59 height 13
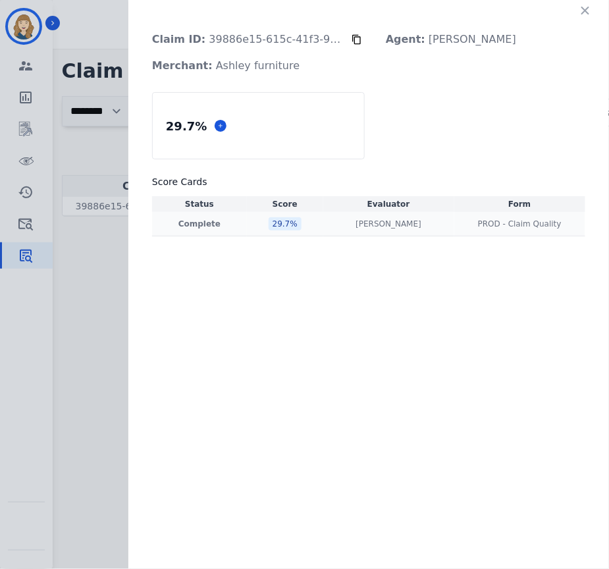
click at [279, 225] on div "29.7 %" at bounding box center [285, 223] width 33 height 13
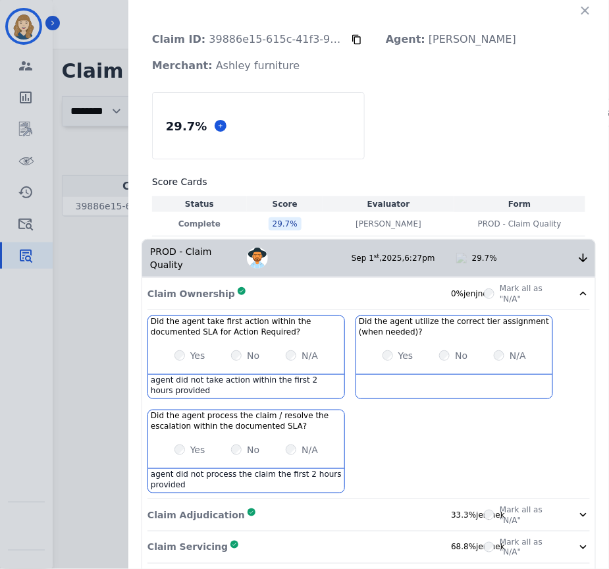
click at [562, 290] on div "Mark all as "N/A"" at bounding box center [537, 293] width 106 height 21
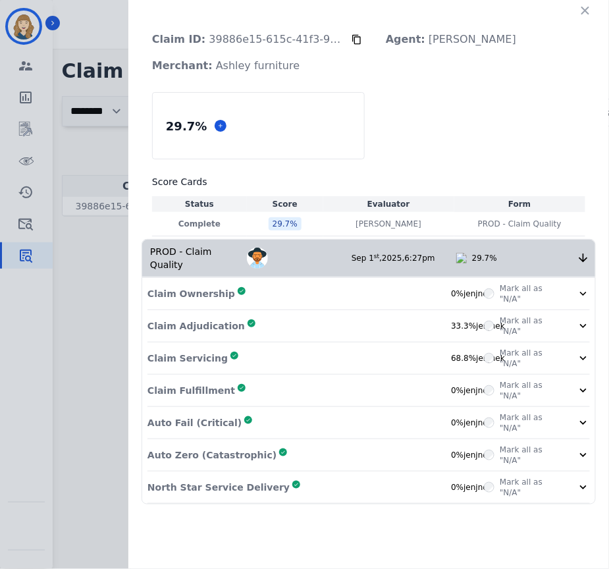
click at [563, 420] on div "Mark all as "N/A"" at bounding box center [537, 422] width 106 height 21
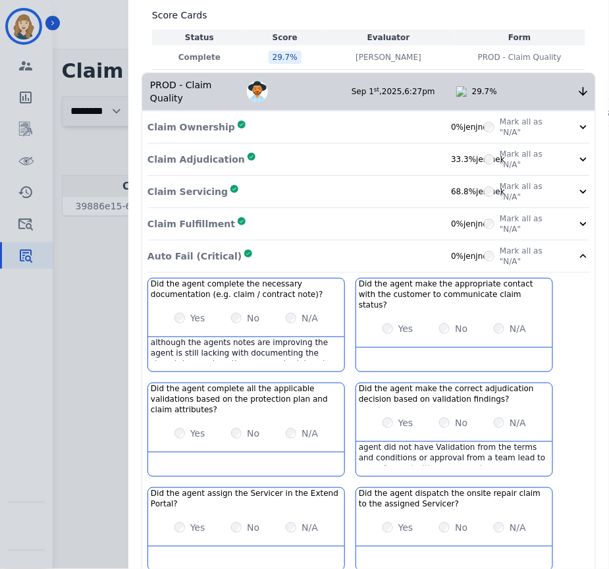
scroll to position [186, 0]
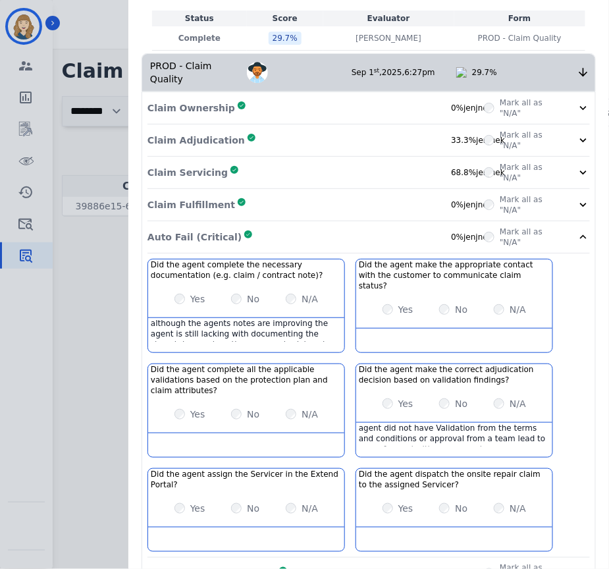
click at [86, 113] on div "Claim ID: 39886e15-615c-41f3-9559-1e981b04a556 Agent: Deidra Radford Merchant: …" at bounding box center [304, 284] width 609 height 569
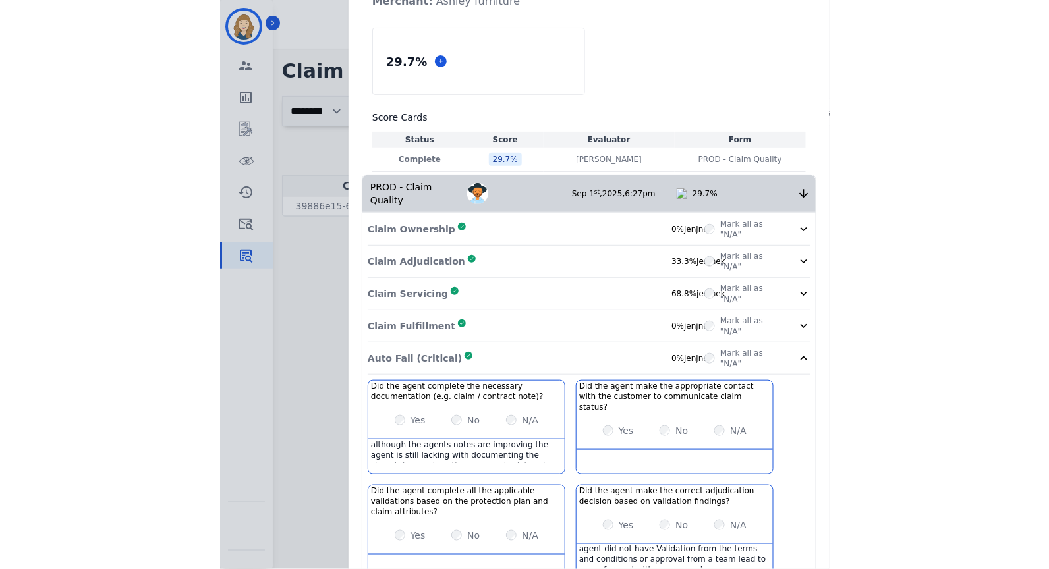
scroll to position [0, 0]
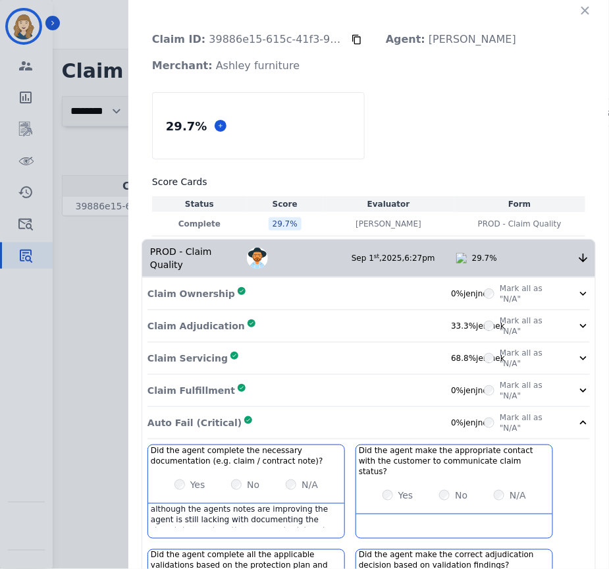
click at [579, 14] on icon "button" at bounding box center [585, 10] width 13 height 13
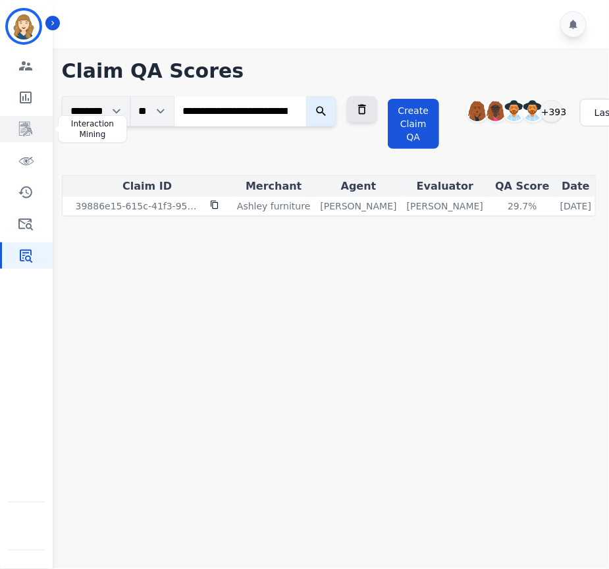
click at [24, 132] on icon "Sidebar" at bounding box center [26, 129] width 16 height 16
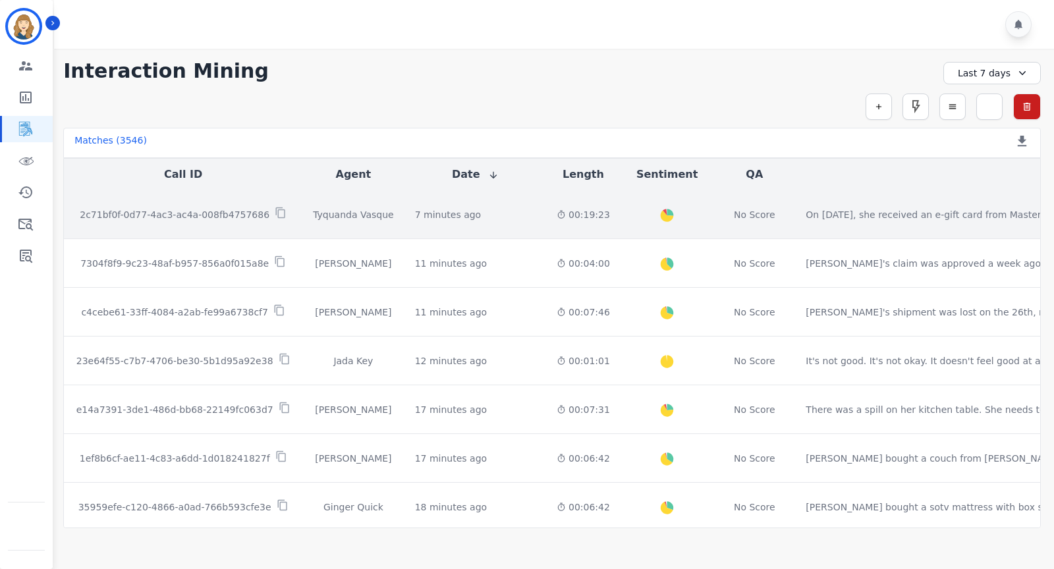
click at [226, 213] on p "2c71bf0f-0d77-4ac3-ac4a-008fb4757686" at bounding box center [175, 214] width 190 height 13
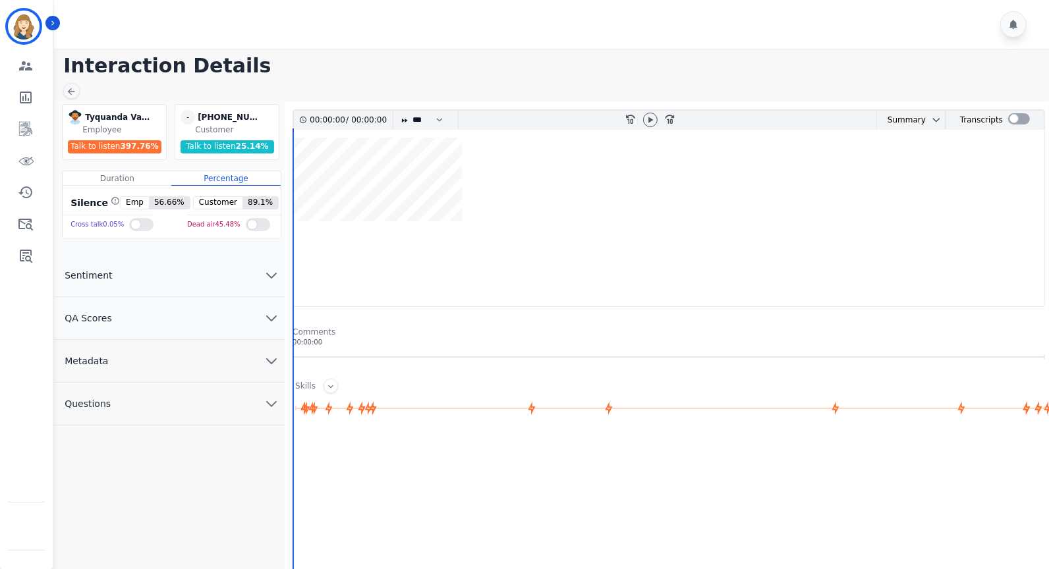
click at [233, 306] on button "QA Scores" at bounding box center [169, 318] width 231 height 43
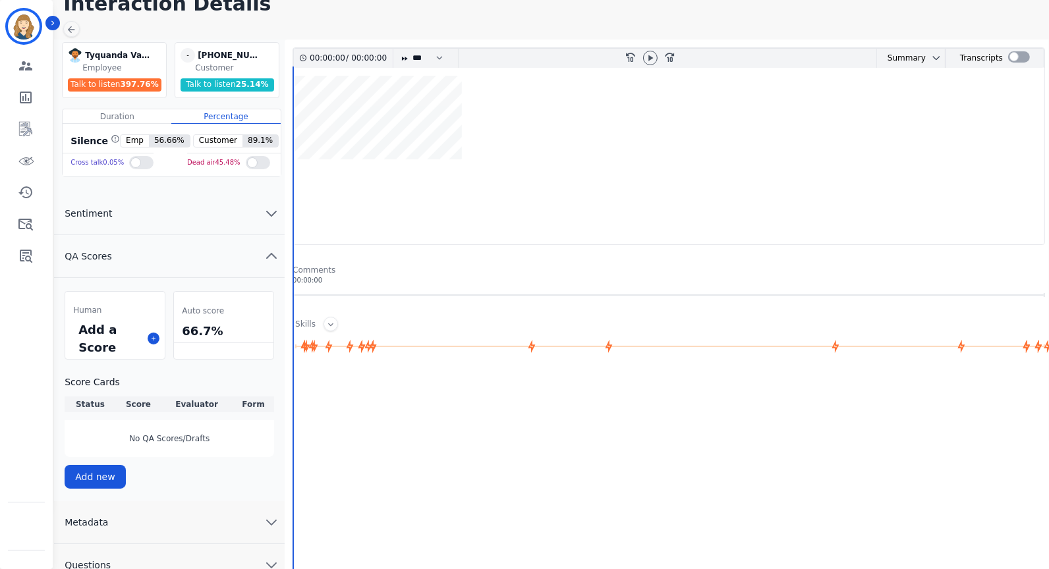
scroll to position [139, 0]
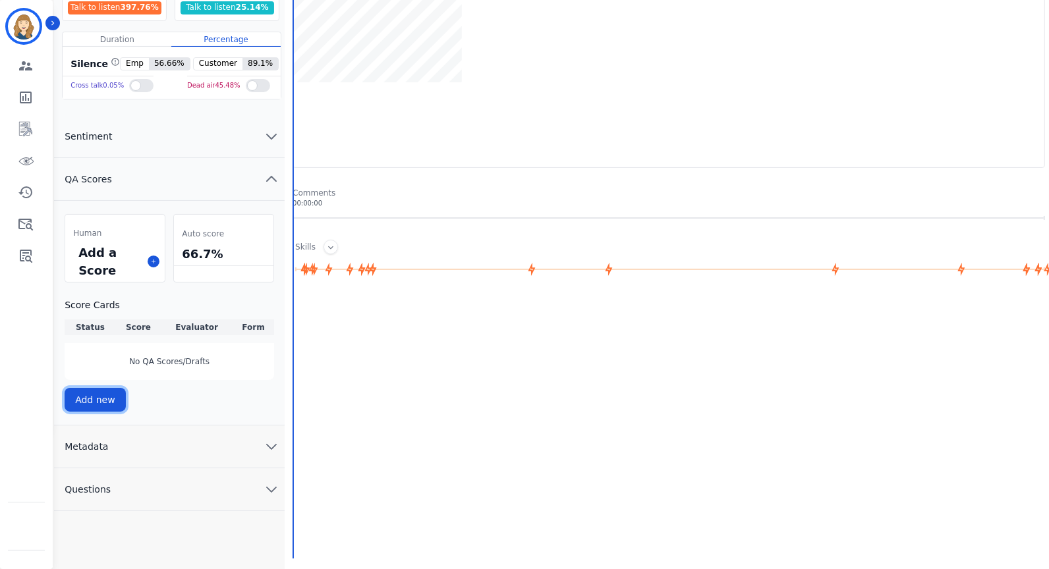
click at [106, 393] on button "Add new" at bounding box center [95, 400] width 61 height 24
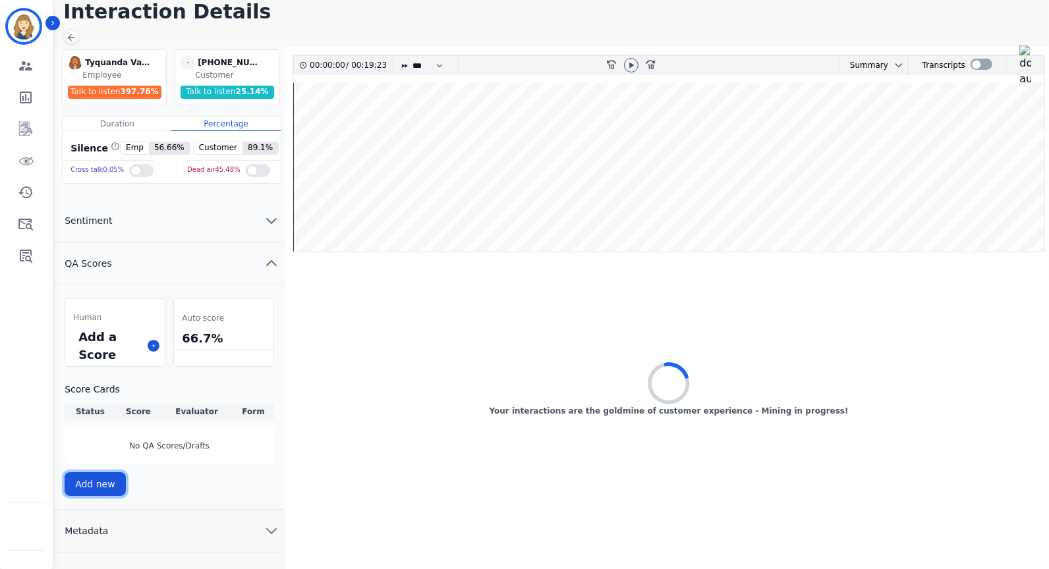
scroll to position [78, 0]
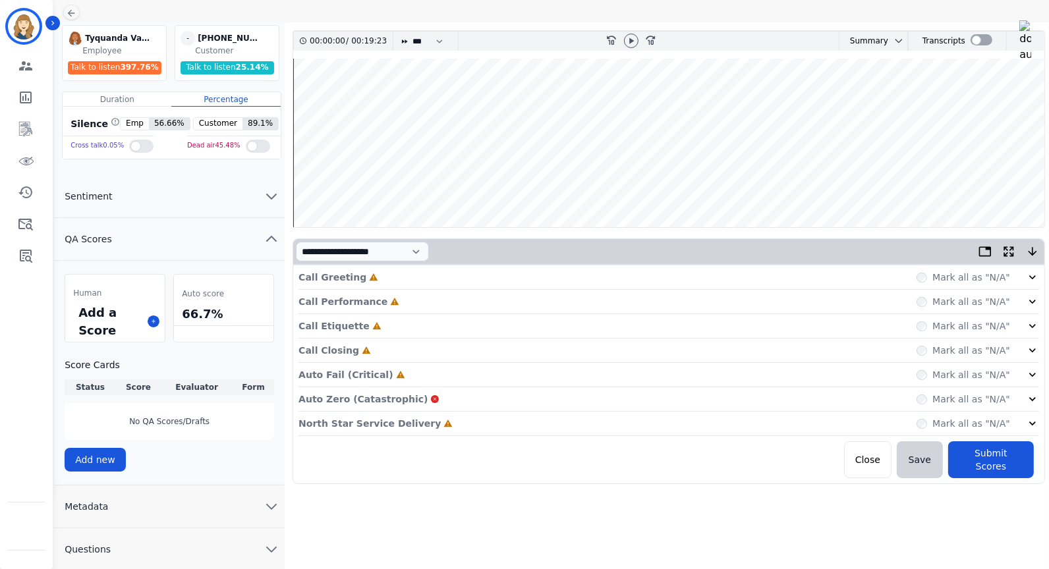
click at [406, 370] on div "Auto Fail (Critical) Incomplete Mark all as "N/A"" at bounding box center [668, 375] width 740 height 24
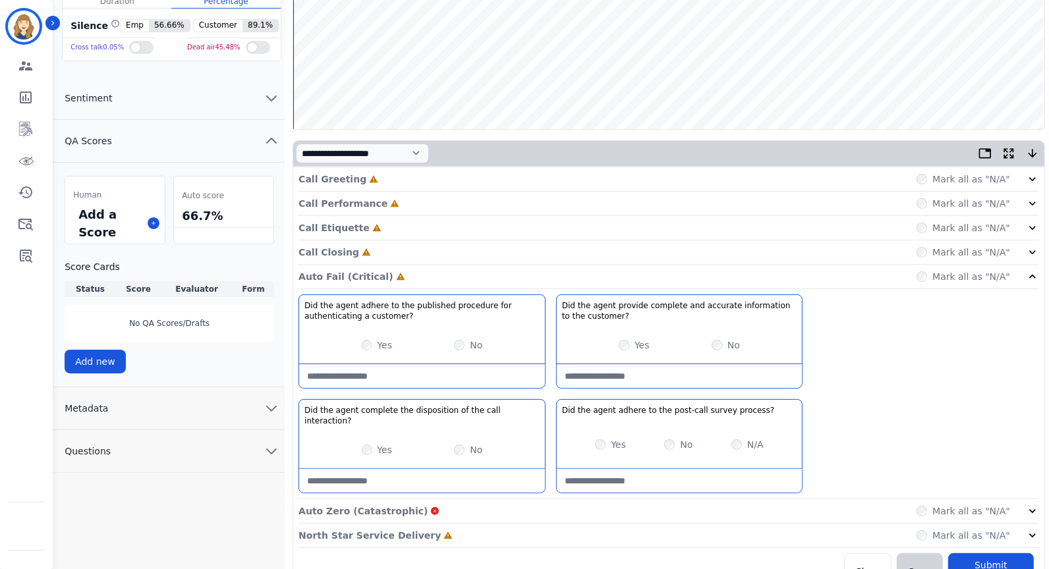
scroll to position [184, 0]
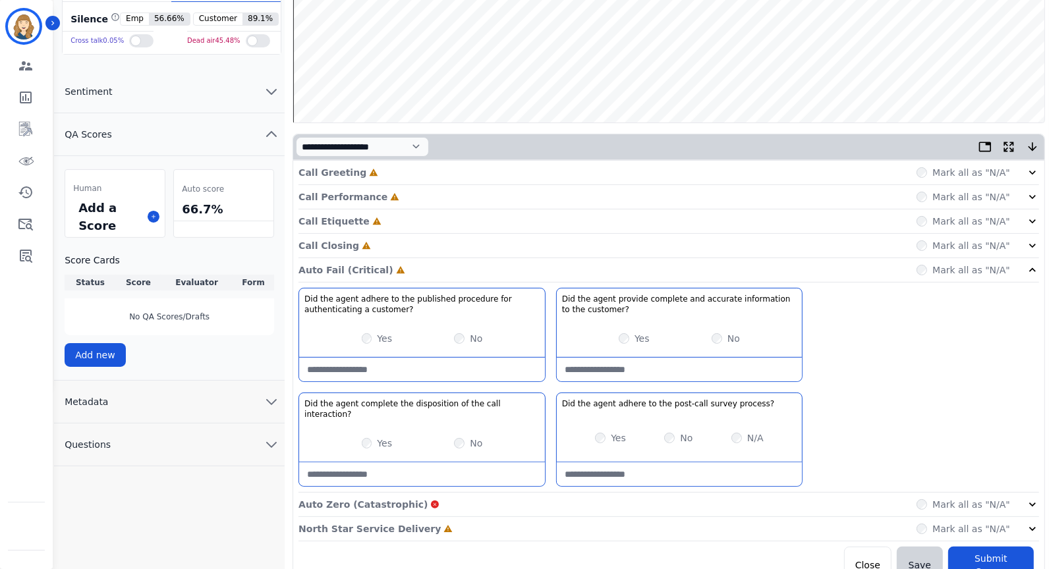
click at [416, 265] on div "Auto Fail (Critical) Incomplete Mark all as "N/A"" at bounding box center [668, 270] width 740 height 24
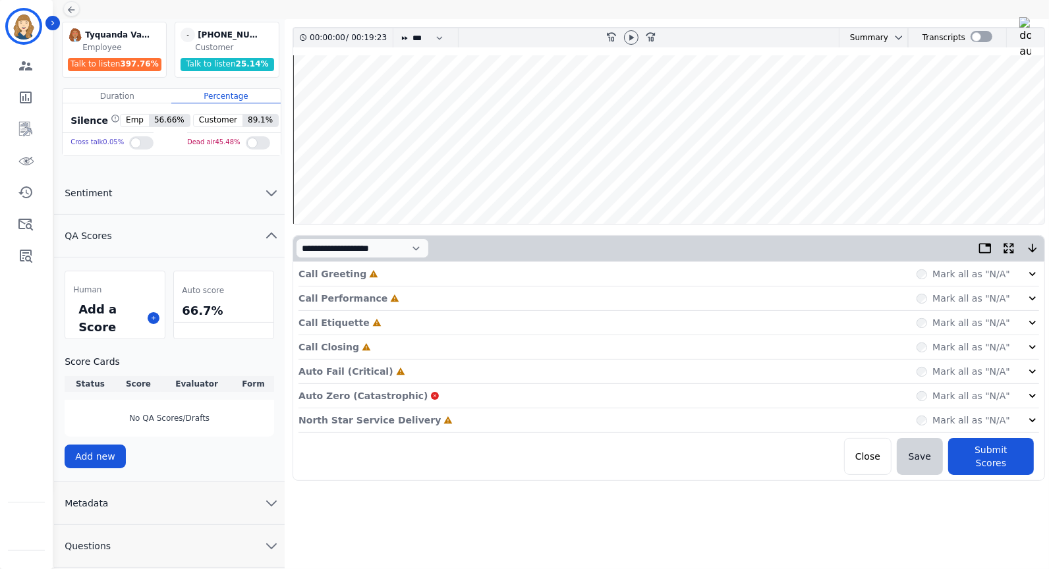
scroll to position [78, 0]
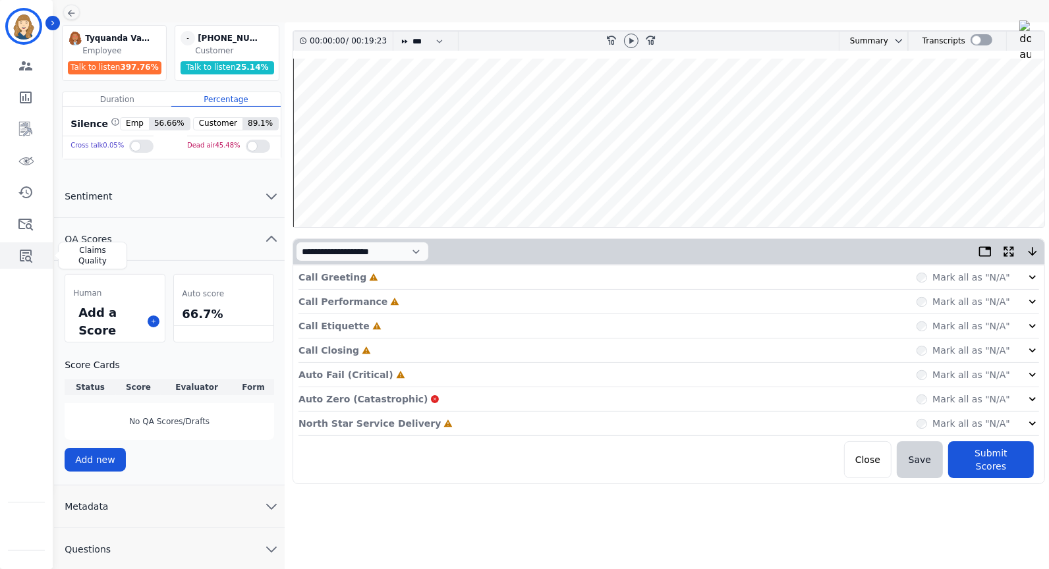
click at [24, 252] on icon "Sidebar" at bounding box center [26, 256] width 16 height 16
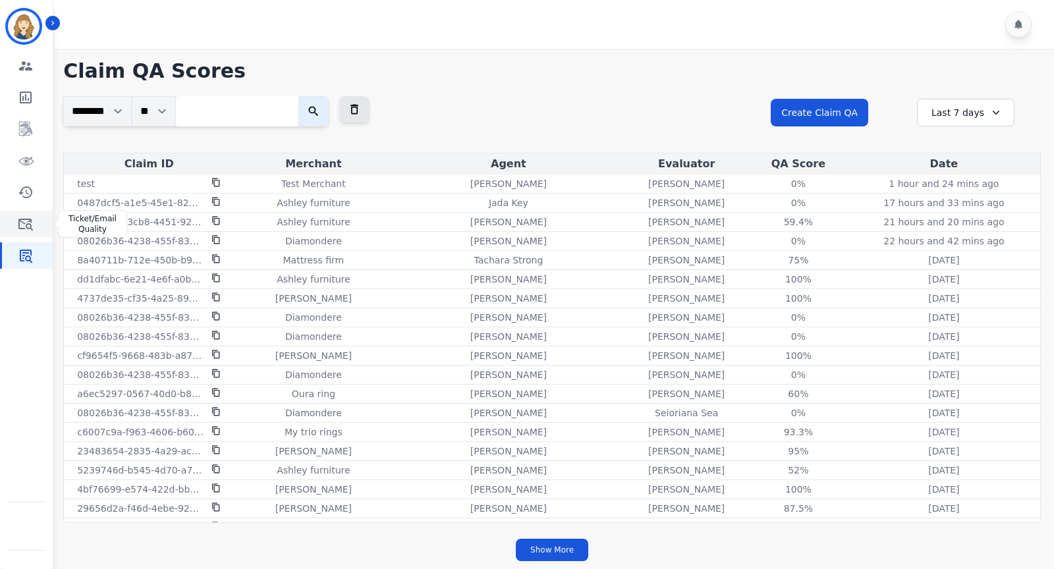
click at [32, 222] on icon "Sidebar" at bounding box center [26, 224] width 16 height 16
